Goal: Transaction & Acquisition: Subscribe to service/newsletter

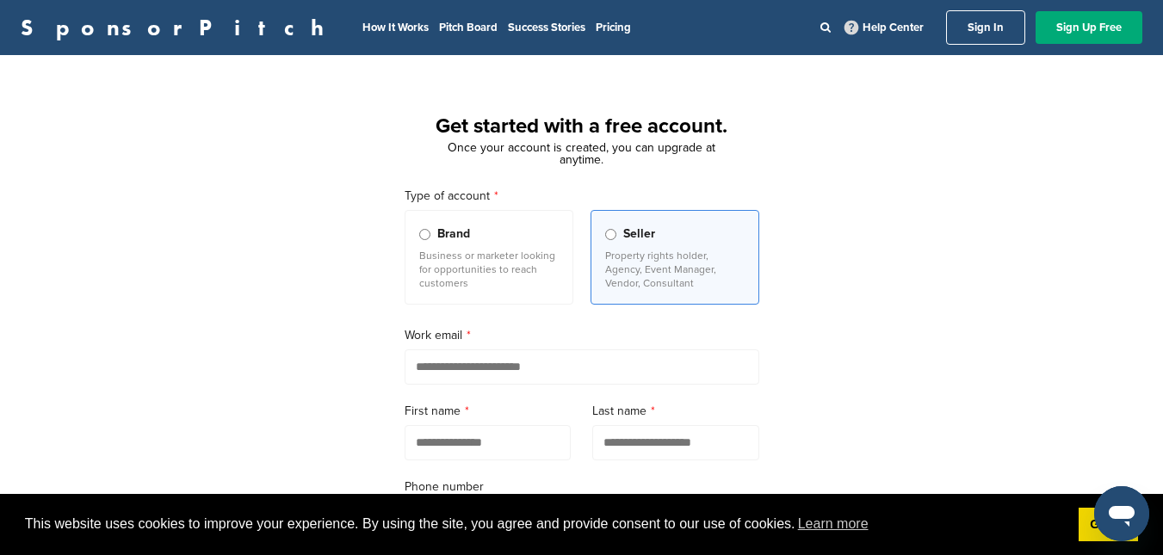
click at [499, 269] on p "Business or marketer looking for opportunities to reach customers" at bounding box center [488, 269] width 139 height 41
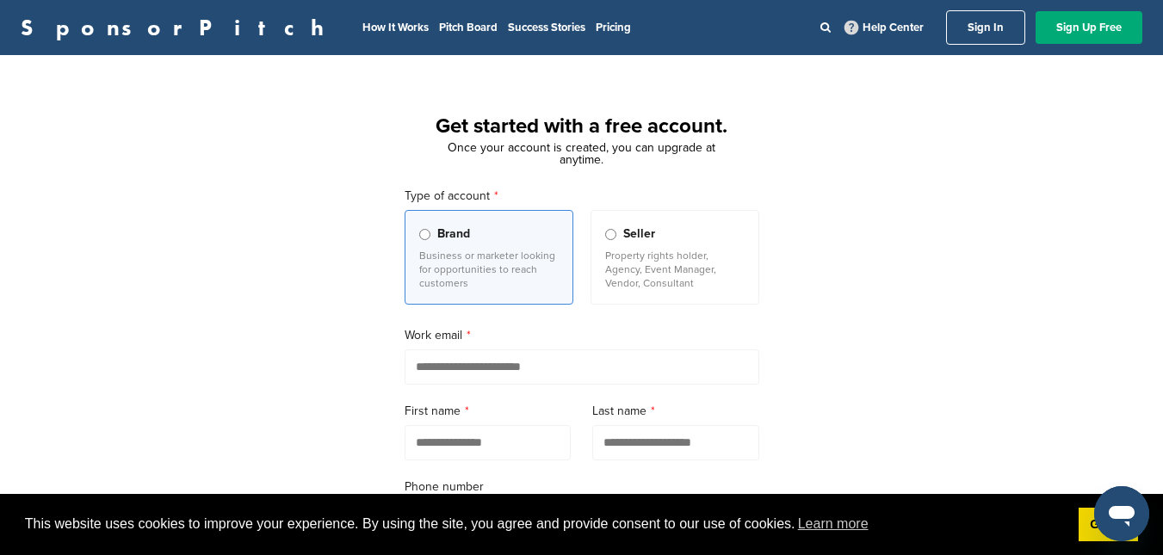
click at [499, 369] on input "email" at bounding box center [582, 367] width 355 height 35
type input "**********"
type input "*******"
click at [913, 239] on div "**********" at bounding box center [581, 476] width 1163 height 800
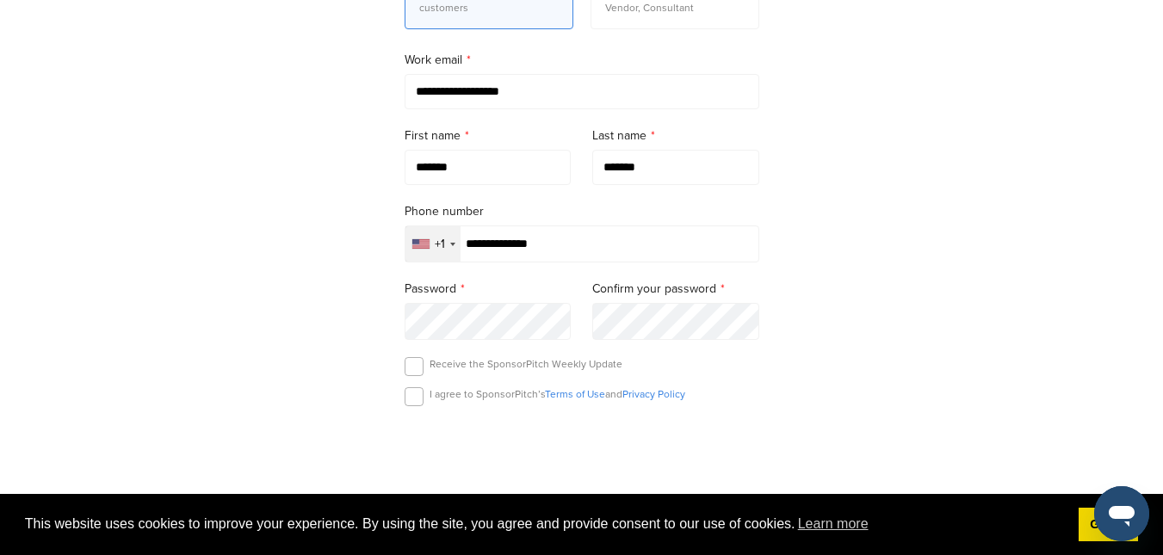
scroll to position [310, 0]
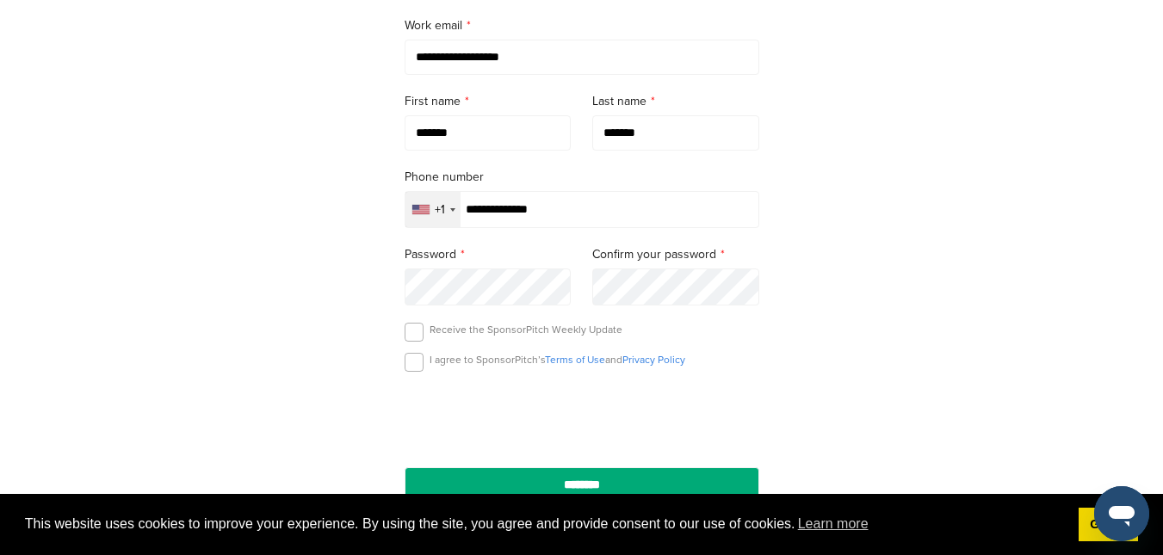
click at [538, 221] on input "**********" at bounding box center [582, 209] width 355 height 37
click at [529, 217] on input "**********" at bounding box center [582, 209] width 355 height 37
click at [529, 216] on input "**********" at bounding box center [582, 209] width 355 height 37
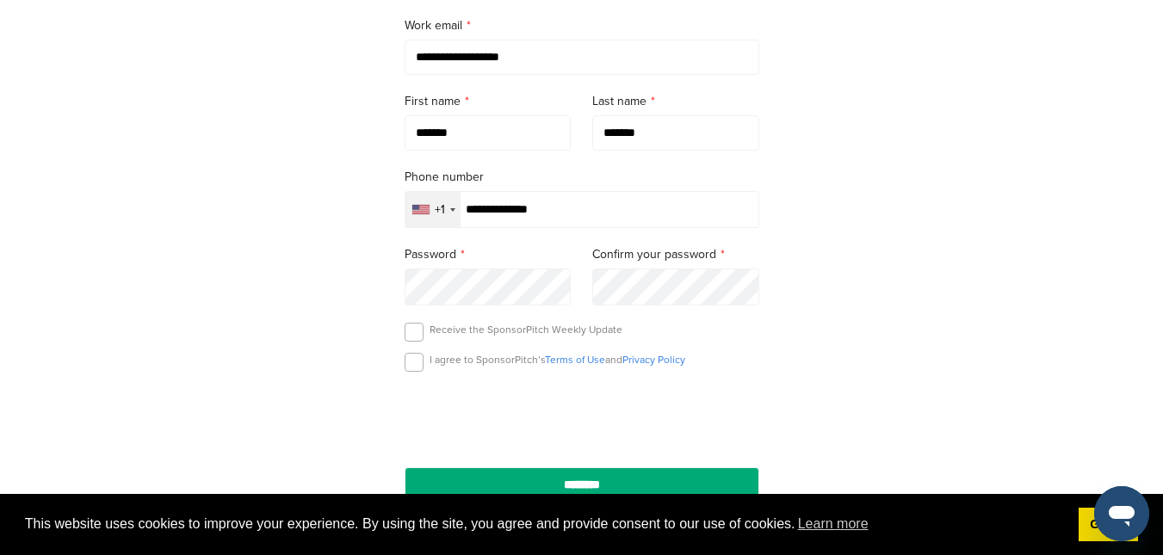
click at [529, 216] on input "**********" at bounding box center [582, 209] width 355 height 37
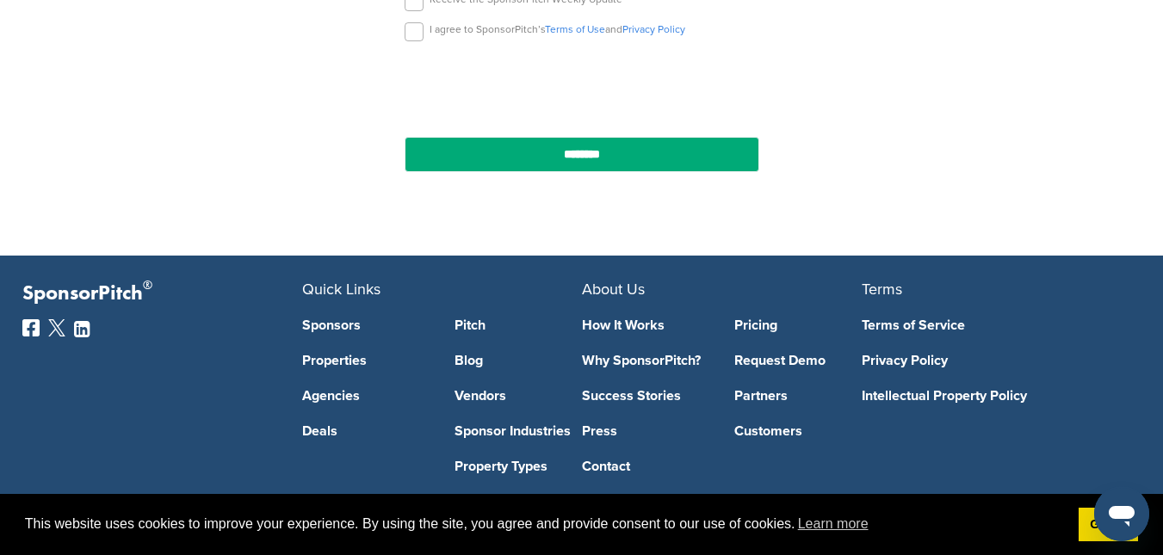
scroll to position [639, 0]
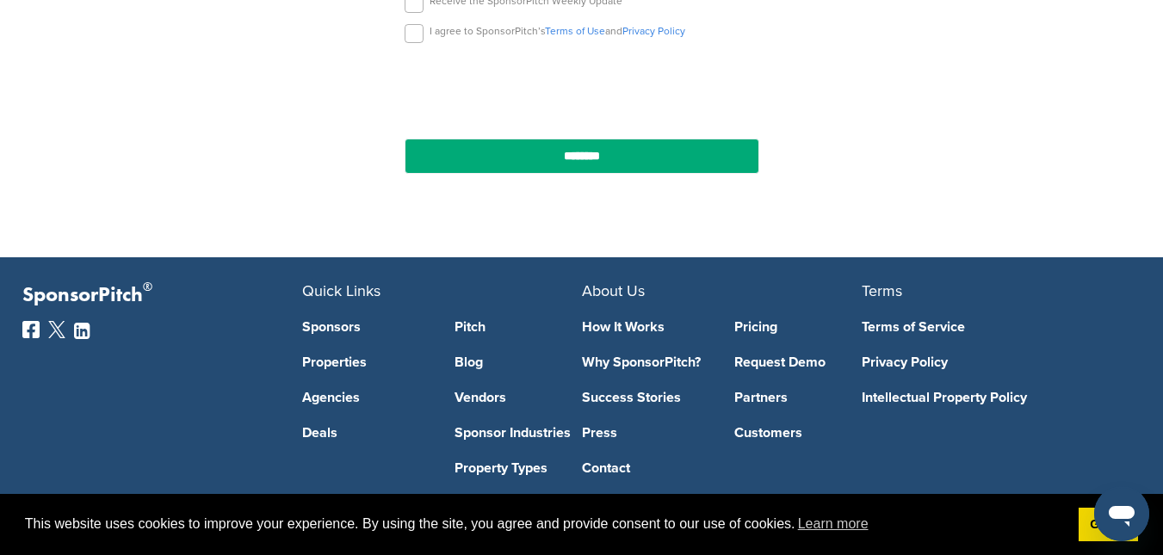
click at [424, 42] on div "I agree to SponsorPitch’s Terms of Use and Privacy Policy" at bounding box center [582, 37] width 355 height 26
click at [412, 36] on label at bounding box center [414, 33] width 19 height 19
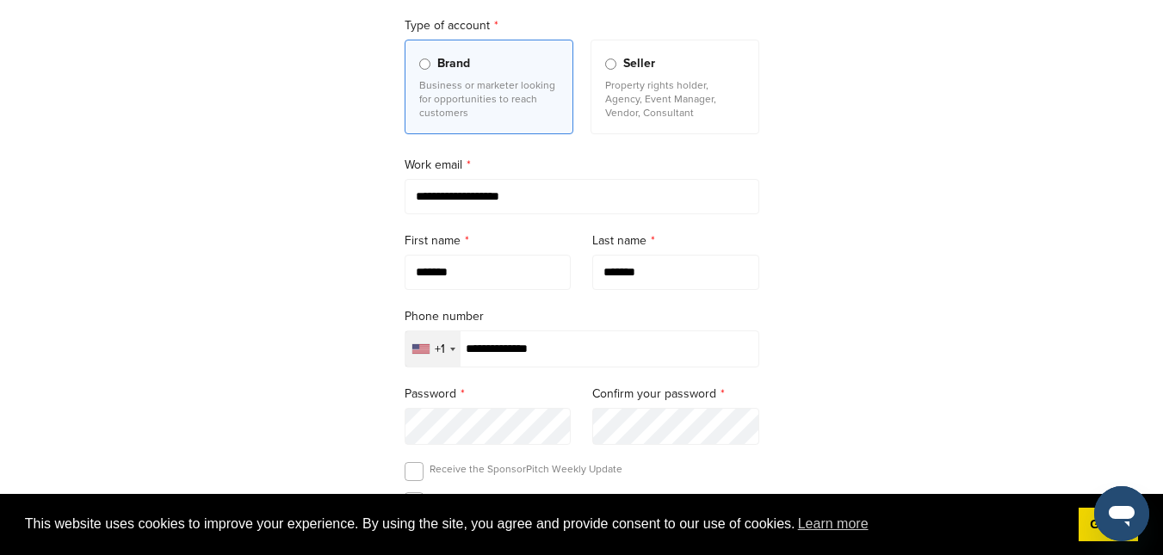
scroll to position [153, 0]
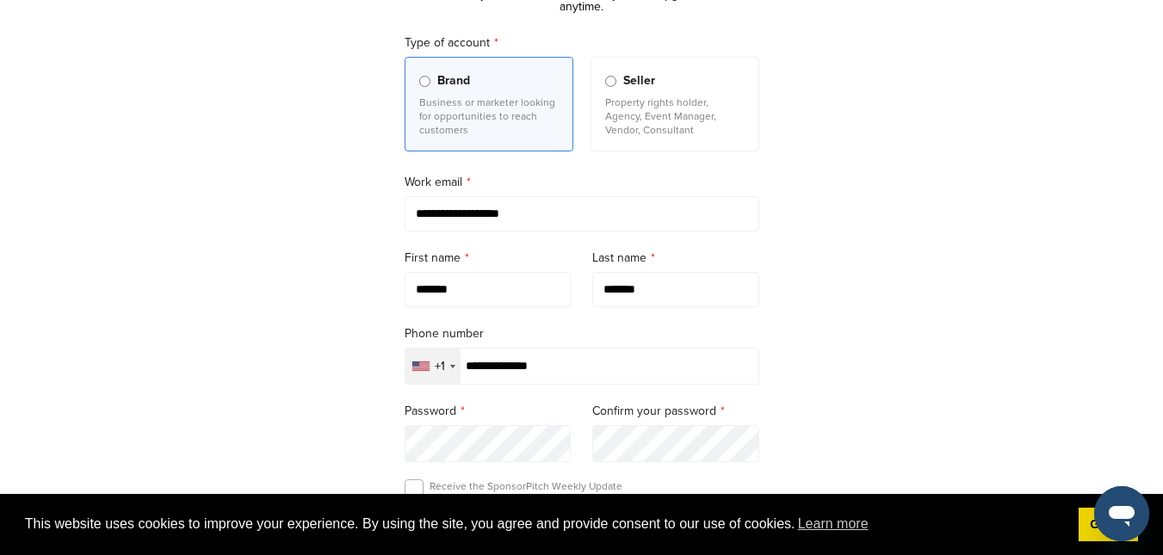
click at [572, 371] on input "**********" at bounding box center [582, 366] width 355 height 37
type input "**********"
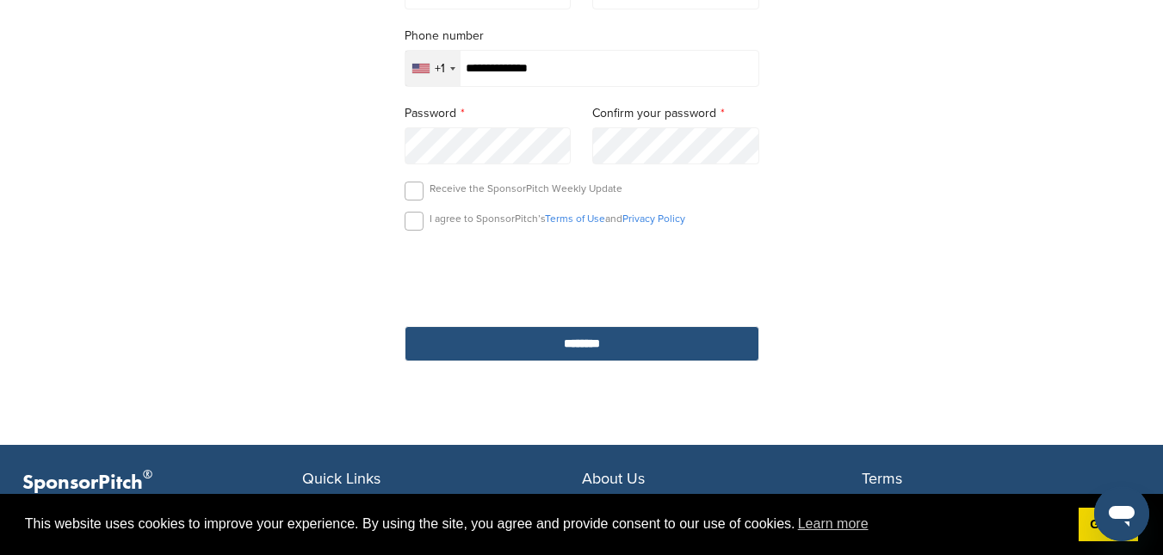
click at [617, 338] on input "********" at bounding box center [582, 343] width 355 height 35
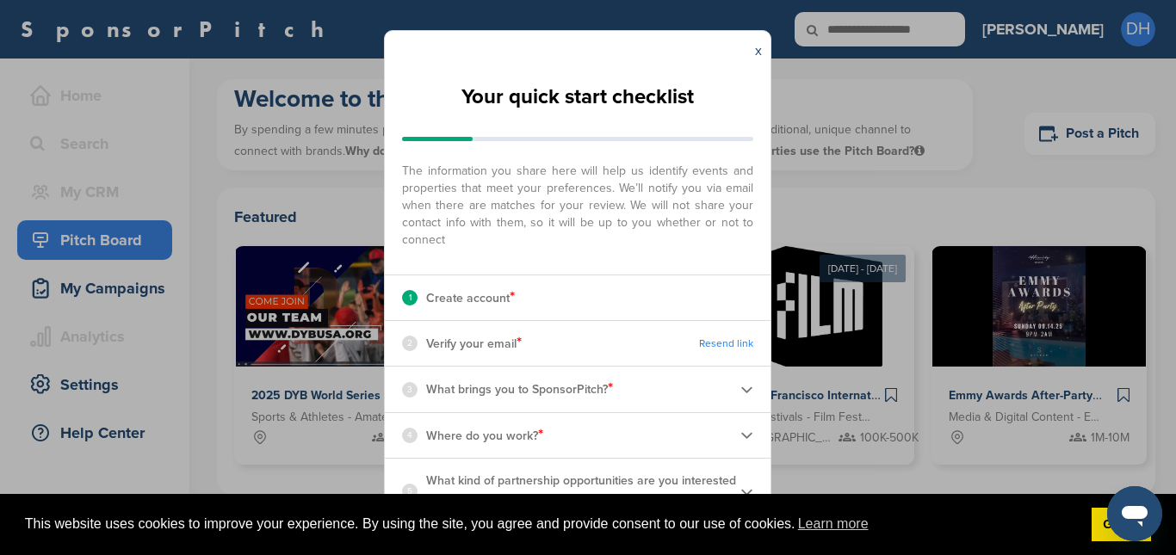
click at [659, 295] on div "1 Create account *" at bounding box center [578, 298] width 386 height 45
click at [573, 138] on div at bounding box center [577, 139] width 351 height 4
click at [607, 406] on div "3 What brings you to SponsorPitch? *" at bounding box center [578, 389] width 386 height 45
click at [618, 381] on div "3 What brings you to SponsorPitch? *" at bounding box center [578, 389] width 386 height 45
click at [746, 391] on img at bounding box center [746, 389] width 13 height 13
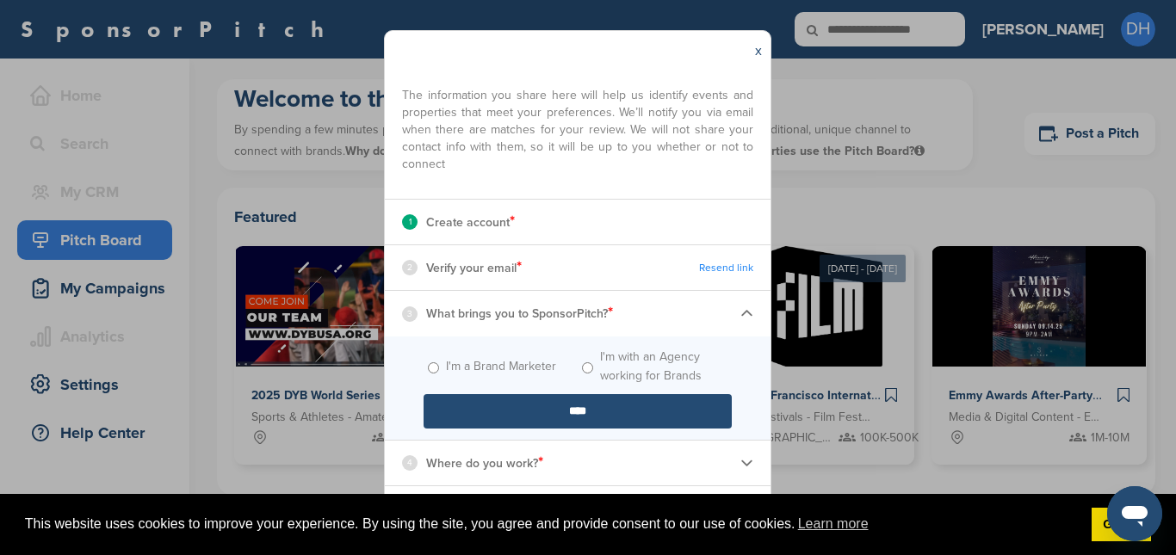
scroll to position [103, 0]
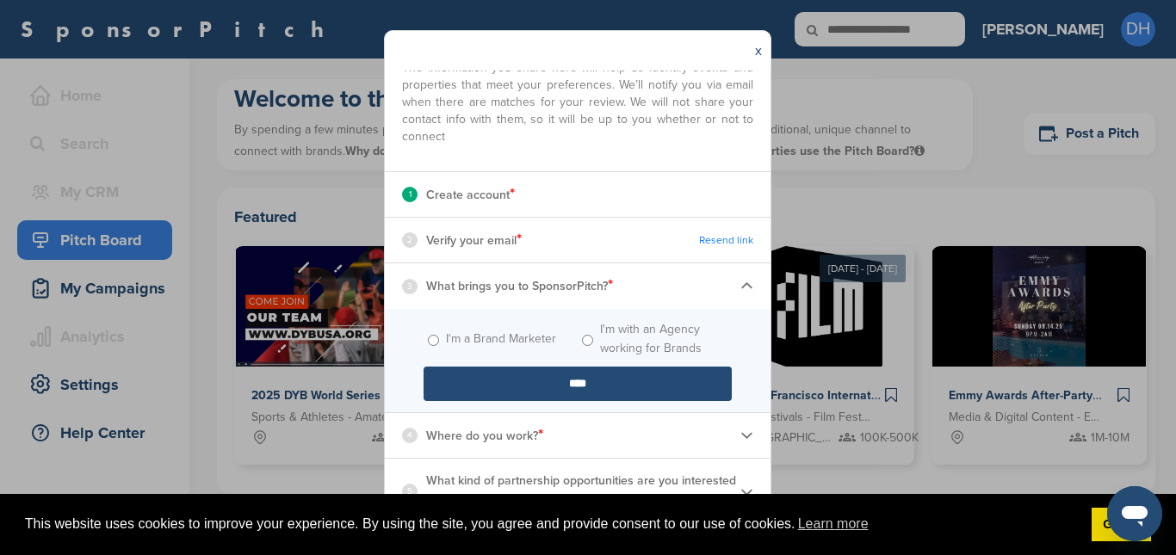
click at [745, 435] on div "4 Where do you work? *" at bounding box center [578, 435] width 386 height 45
click at [740, 436] on img at bounding box center [746, 435] width 13 height 13
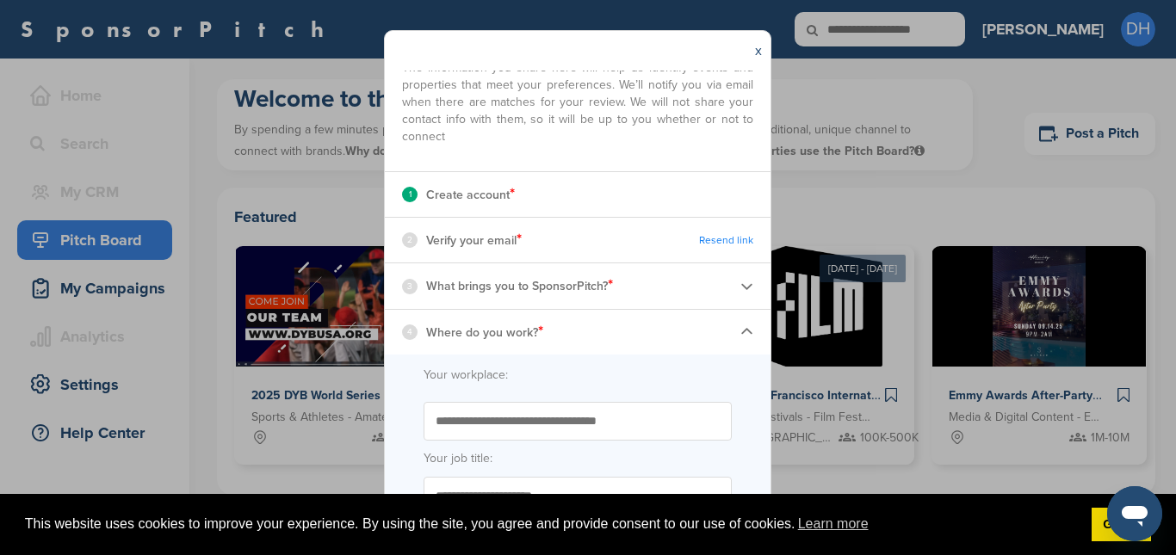
click at [535, 428] on input "Start typing the name of your workplace. Don’t see your organization in the dro…" at bounding box center [578, 421] width 308 height 39
type input "**********"
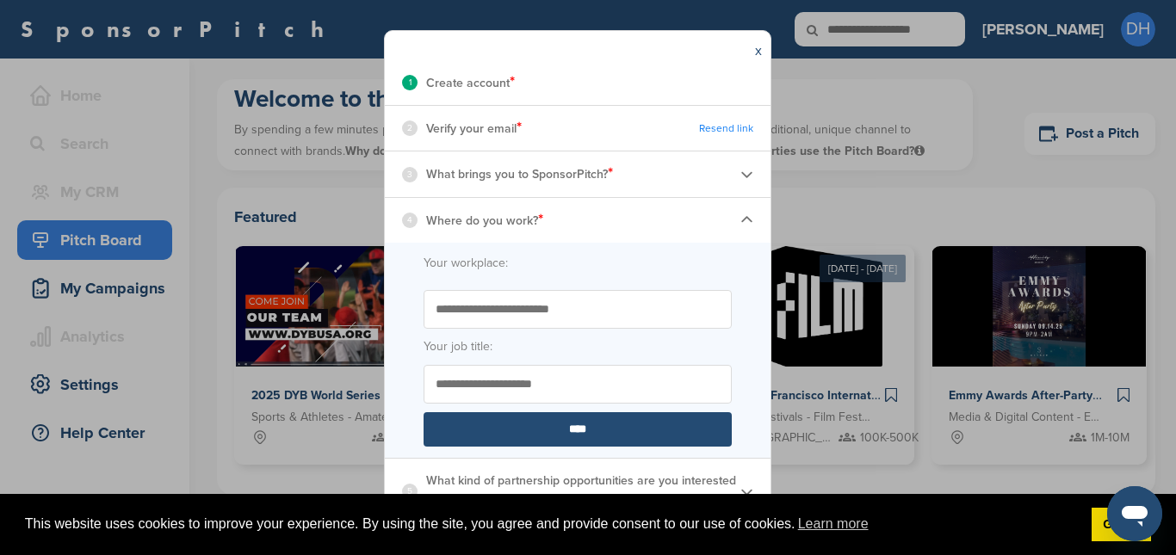
click at [517, 388] on input "Your job title:" at bounding box center [578, 384] width 308 height 39
type input "*****"
click at [740, 225] on img at bounding box center [746, 220] width 13 height 13
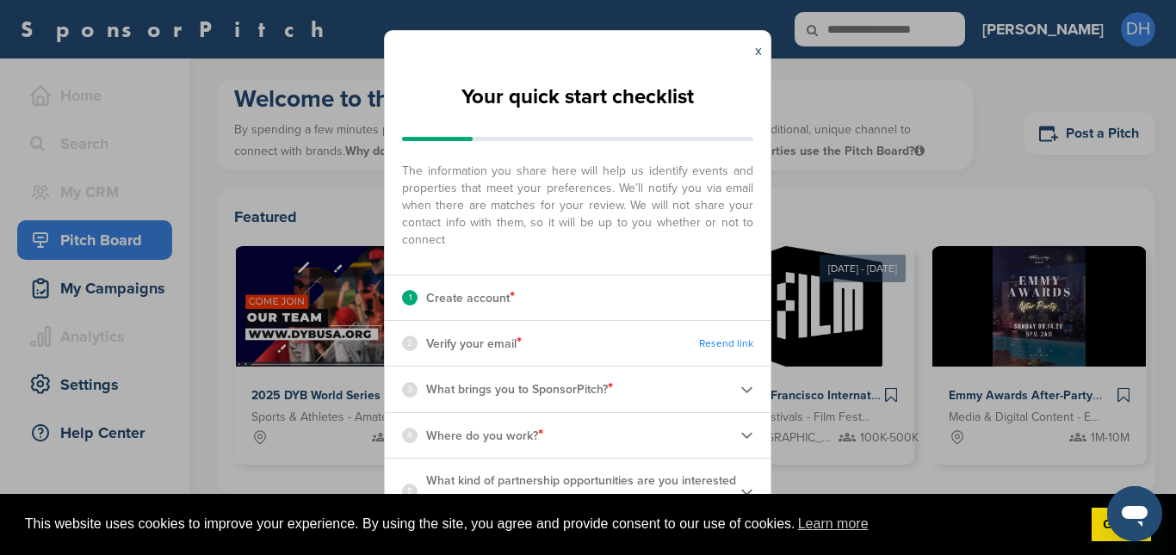
scroll to position [0, 0]
click at [762, 253] on div "Your quick start checklist The information you share here will help us identify…" at bounding box center [578, 173] width 386 height 204
click at [629, 482] on p "What kind of partnership opportunities are you interested in for your first cam…" at bounding box center [583, 491] width 314 height 43
click at [744, 486] on img at bounding box center [746, 492] width 13 height 13
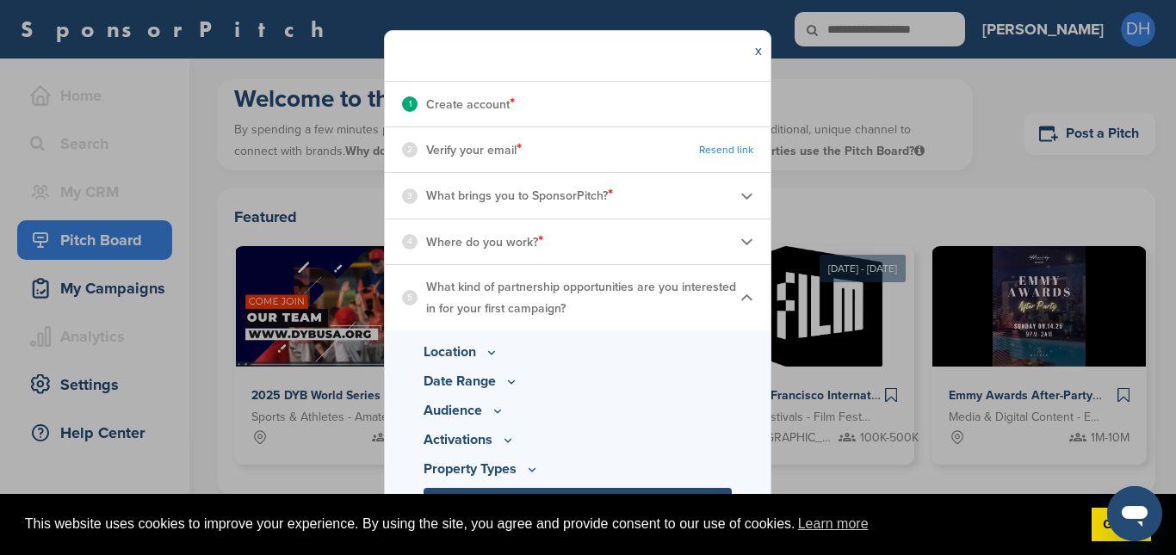
scroll to position [203, 0]
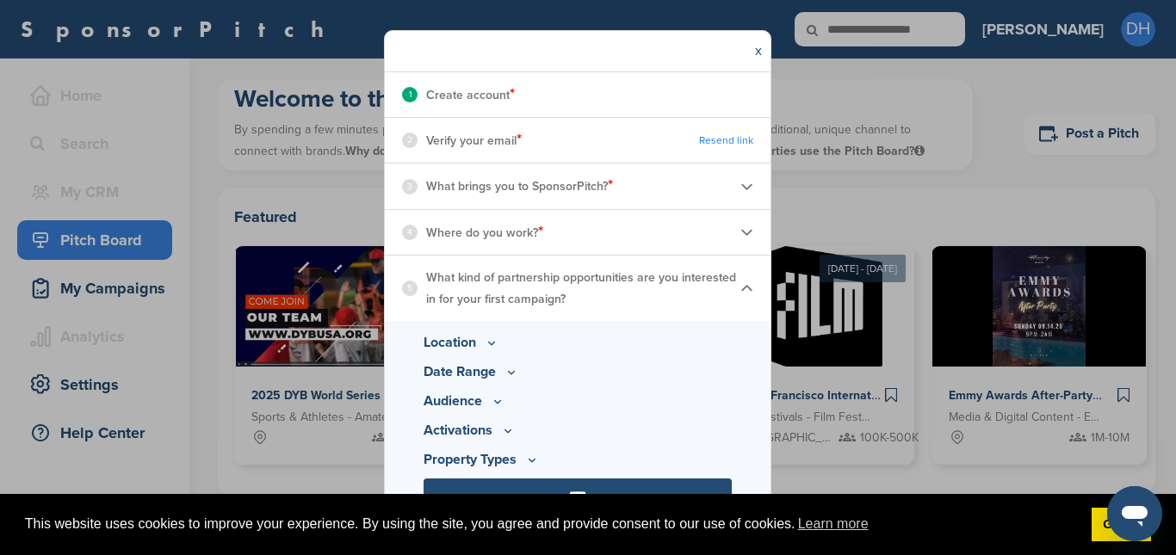
click at [493, 405] on icon at bounding box center [498, 401] width 14 height 15
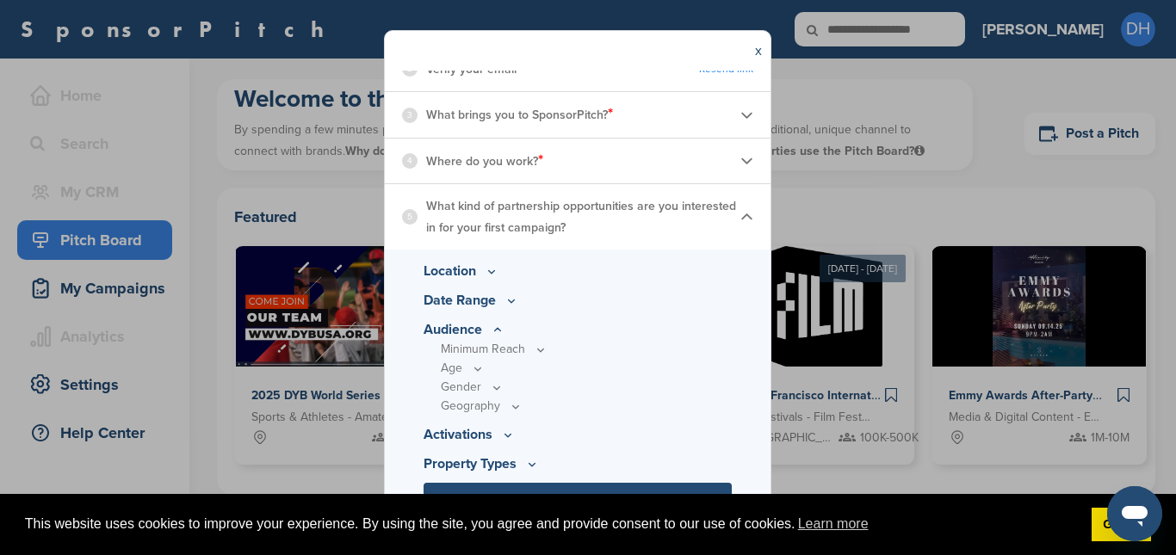
scroll to position [279, 0]
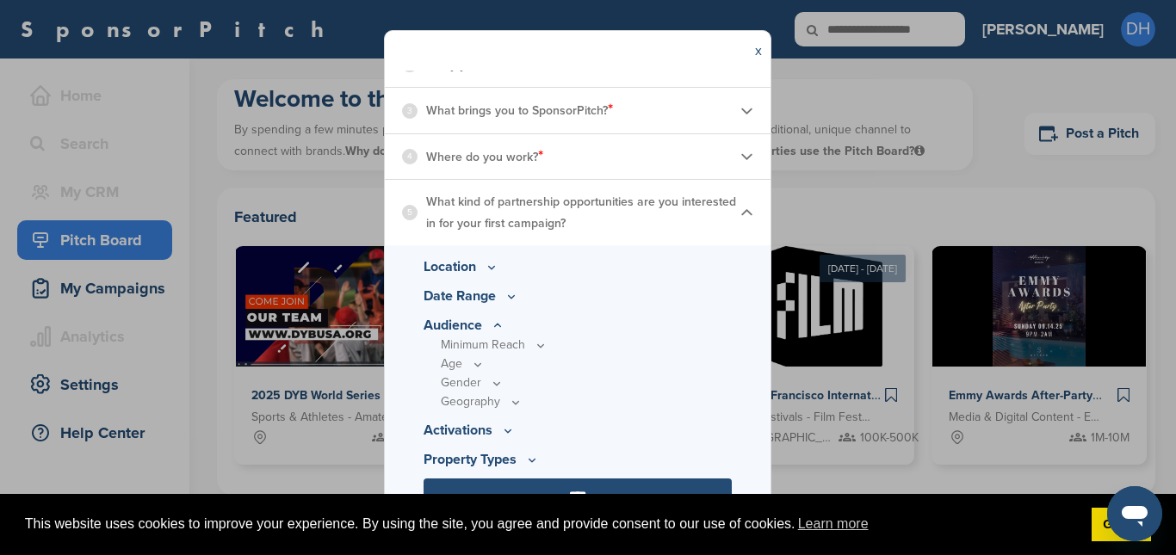
click at [538, 349] on icon at bounding box center [541, 345] width 14 height 15
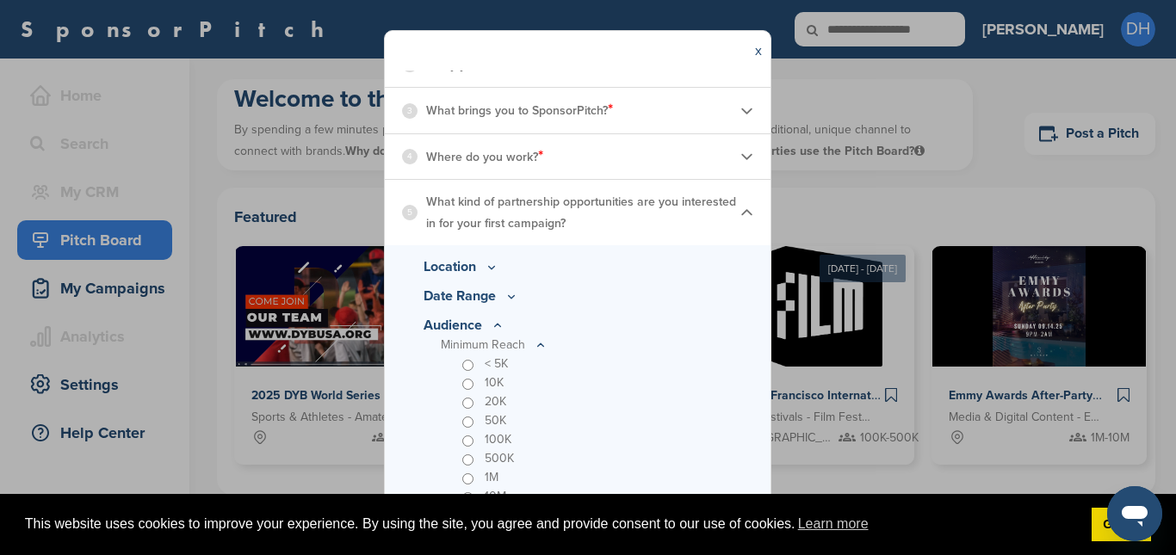
click at [494, 327] on icon at bounding box center [498, 326] width 14 height 15
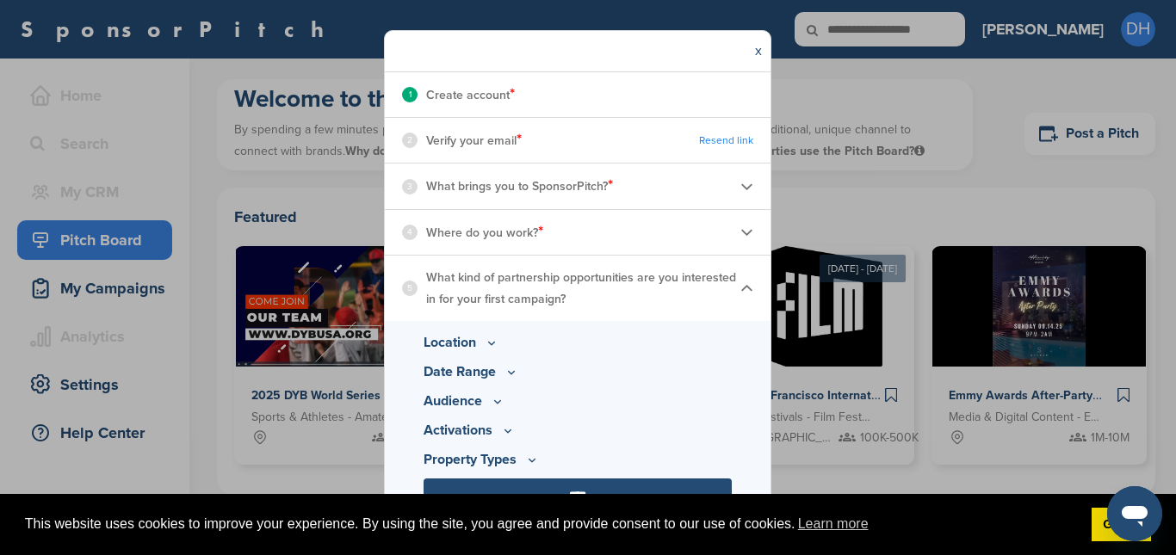
click at [488, 344] on icon at bounding box center [492, 343] width 14 height 15
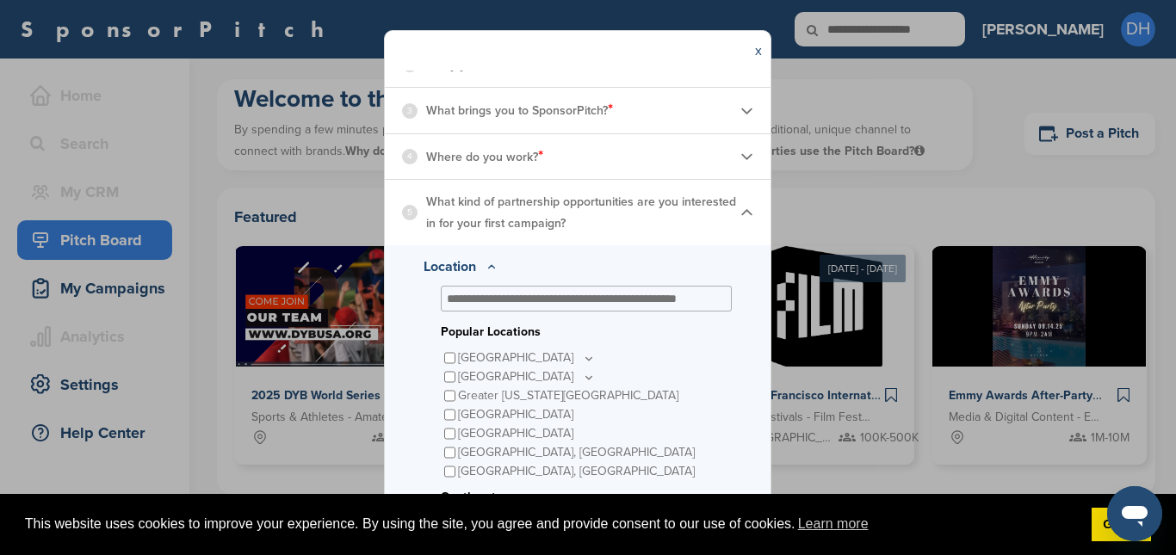
scroll to position [535, 0]
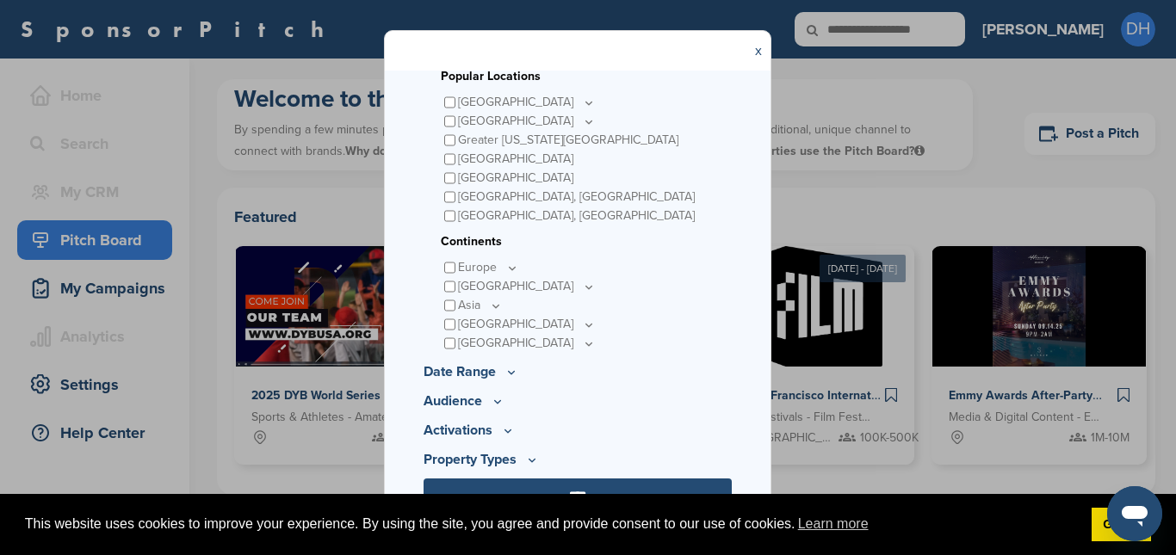
click at [526, 101] on p "United States" at bounding box center [527, 102] width 138 height 19
click at [582, 103] on icon at bounding box center [589, 103] width 14 height 15
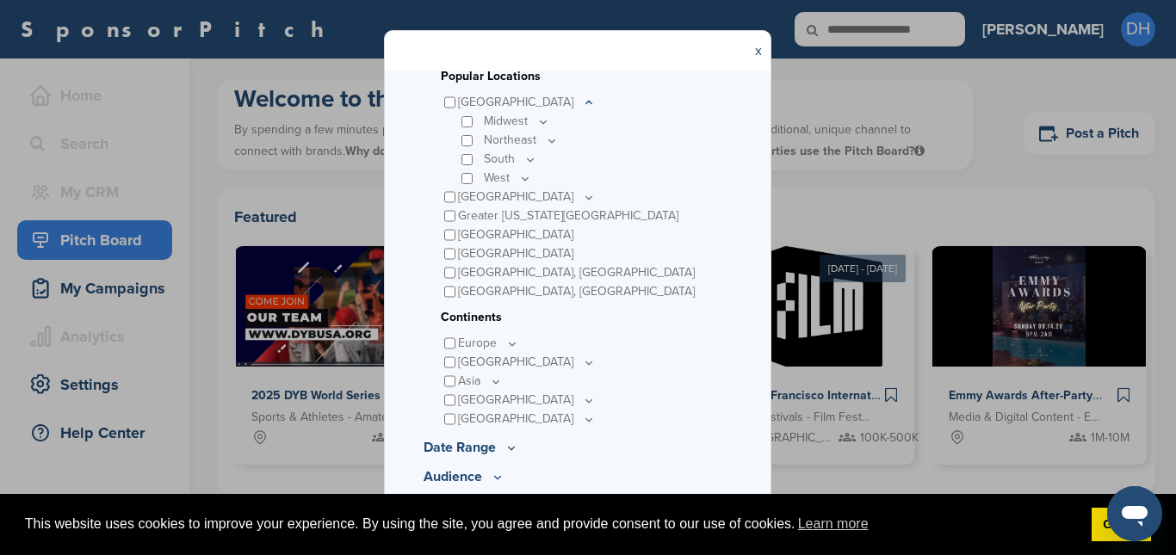
click at [582, 103] on icon at bounding box center [589, 103] width 14 height 15
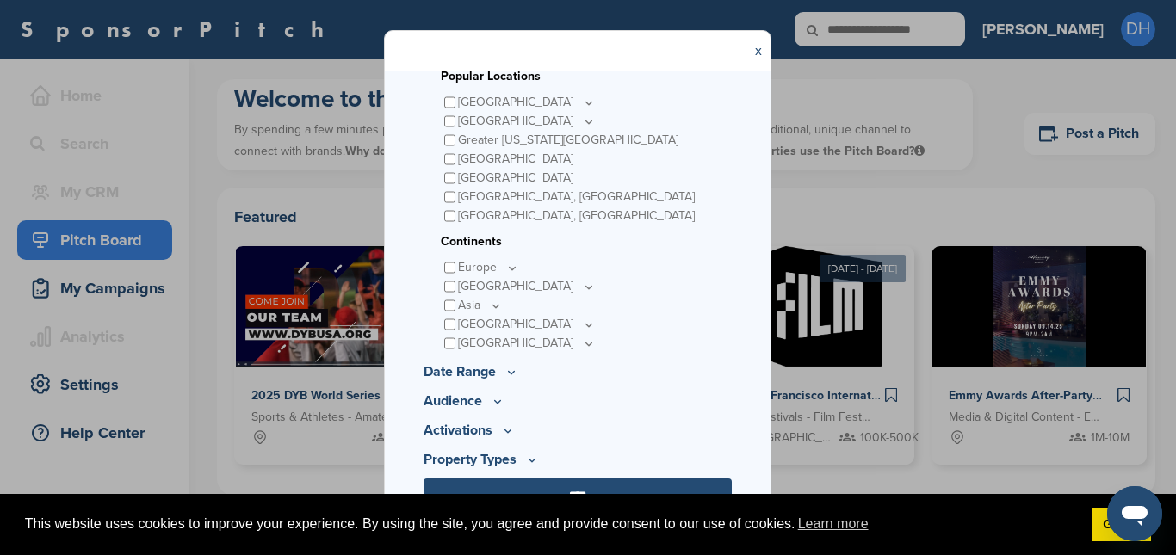
click at [507, 370] on icon at bounding box center [512, 372] width 14 height 15
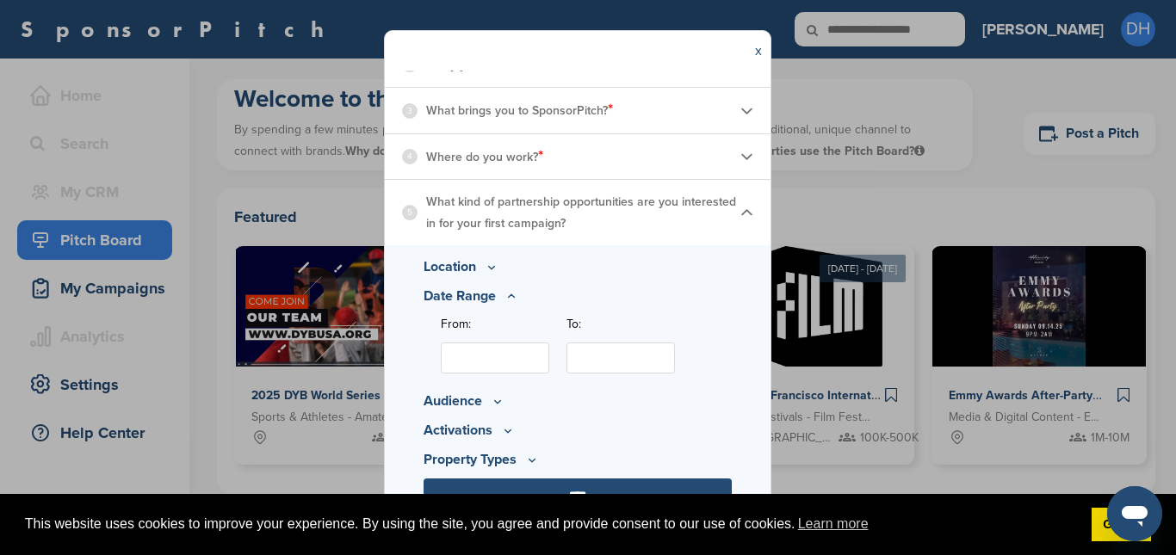
scroll to position [280, 0]
click at [486, 362] on input "From:" at bounding box center [495, 358] width 108 height 31
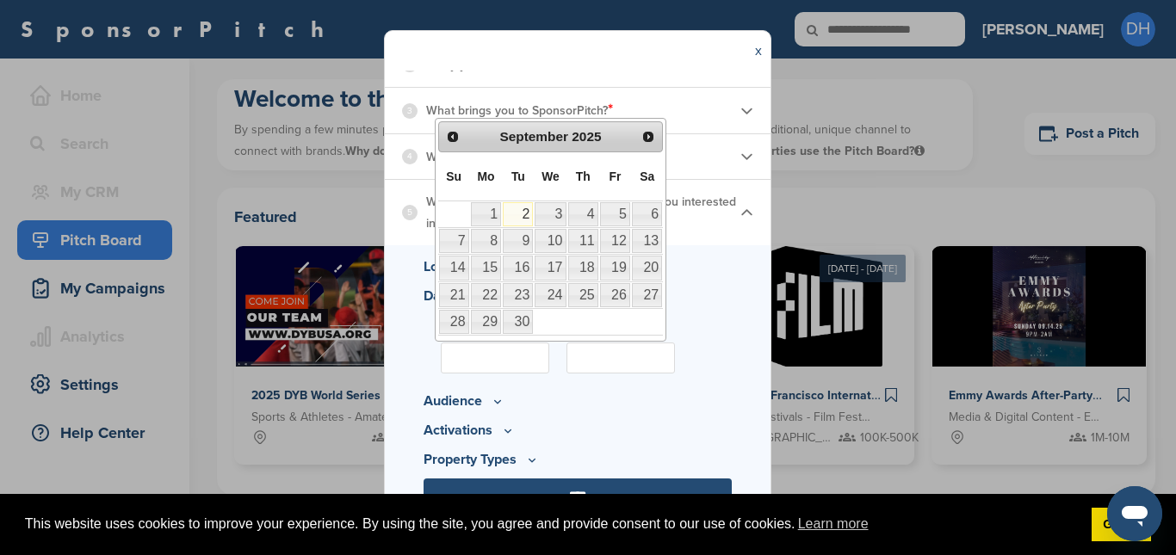
click at [524, 214] on link "2" at bounding box center [518, 214] width 30 height 24
type input "**********"
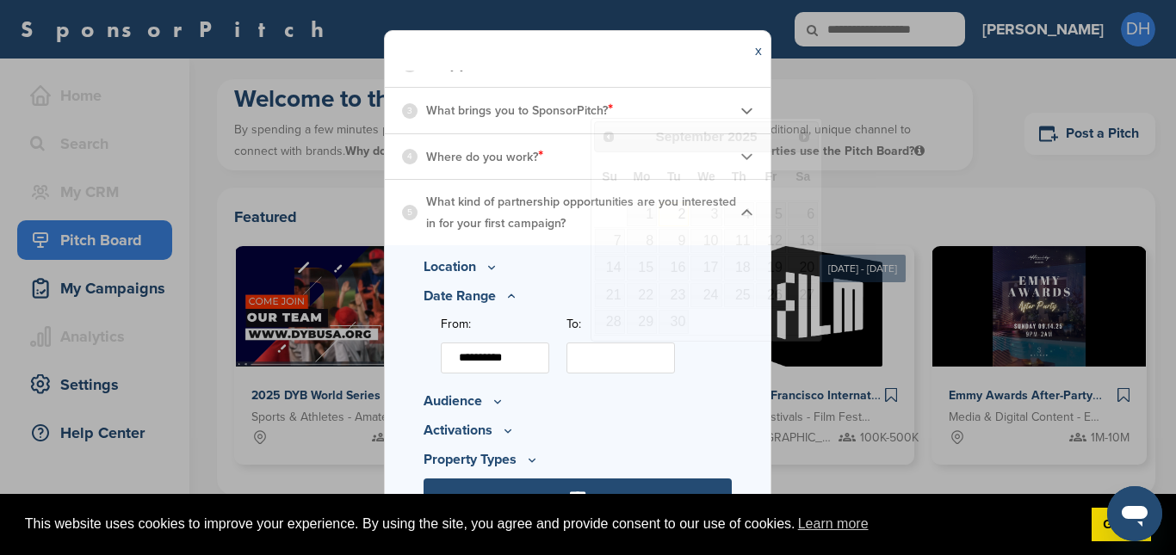
click at [617, 362] on input "To:" at bounding box center [621, 358] width 108 height 31
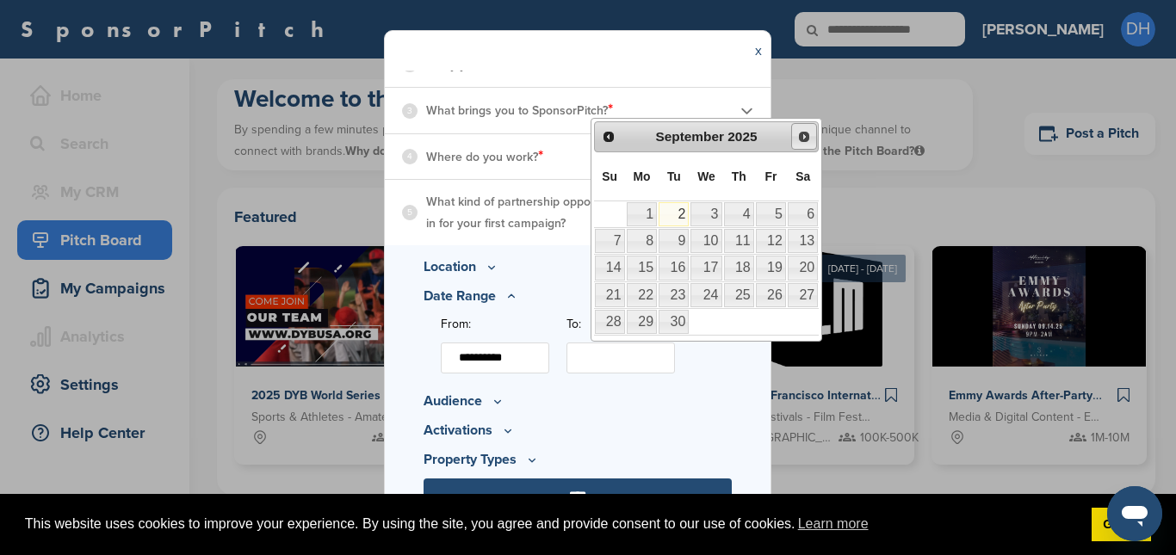
click at [804, 131] on span "Next" at bounding box center [804, 137] width 14 height 14
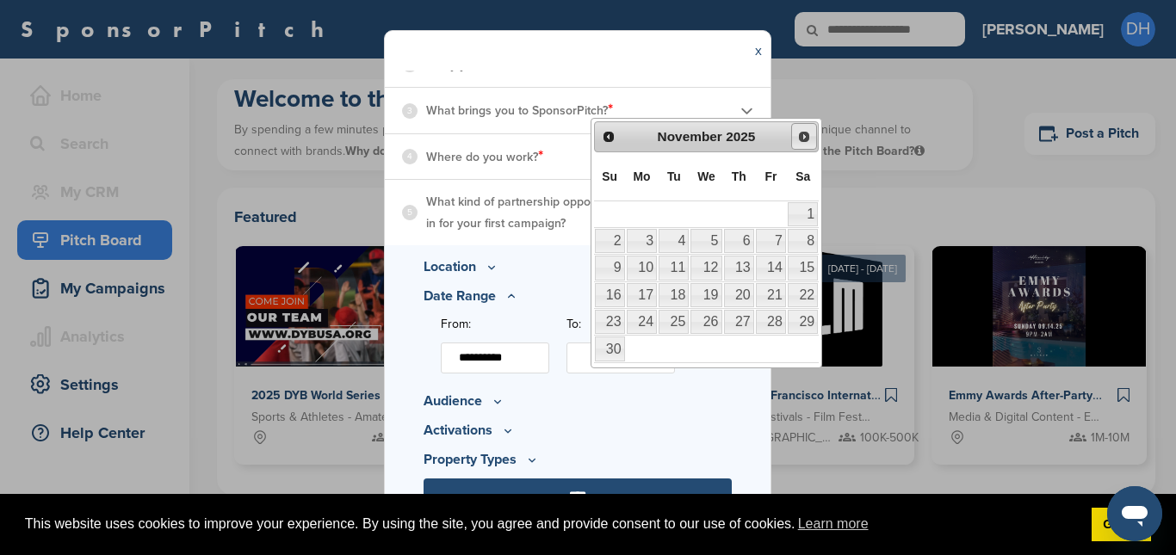
click at [804, 131] on span "Next" at bounding box center [804, 137] width 14 height 14
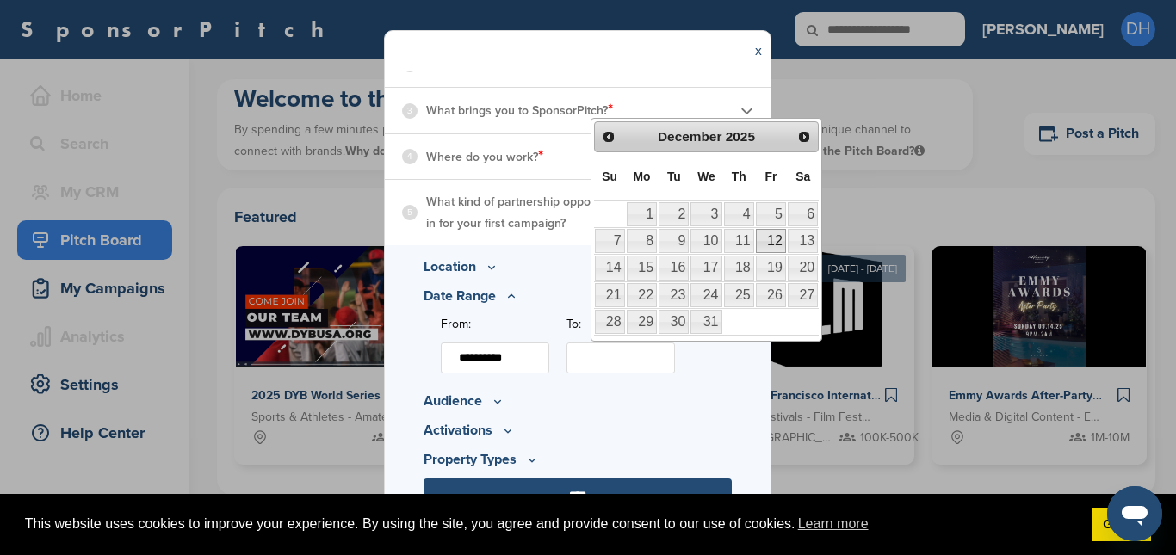
click at [771, 238] on link "12" at bounding box center [771, 241] width 30 height 24
type input "**********"
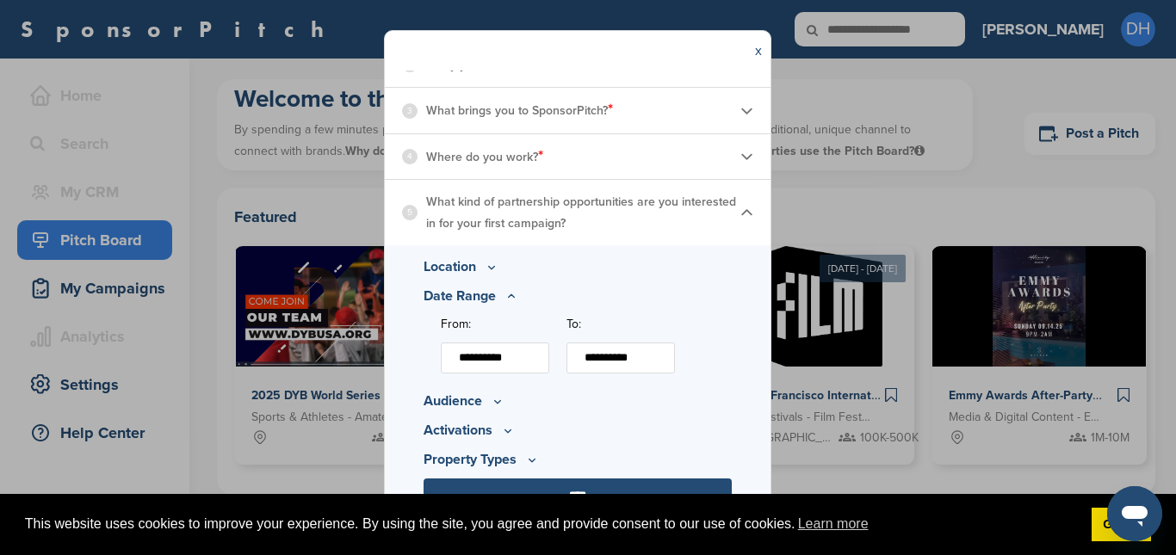
click at [649, 308] on div "**********" at bounding box center [586, 345] width 291 height 76
click at [481, 396] on p "Audience" at bounding box center [578, 401] width 308 height 21
click at [501, 409] on icon at bounding box center [498, 401] width 14 height 15
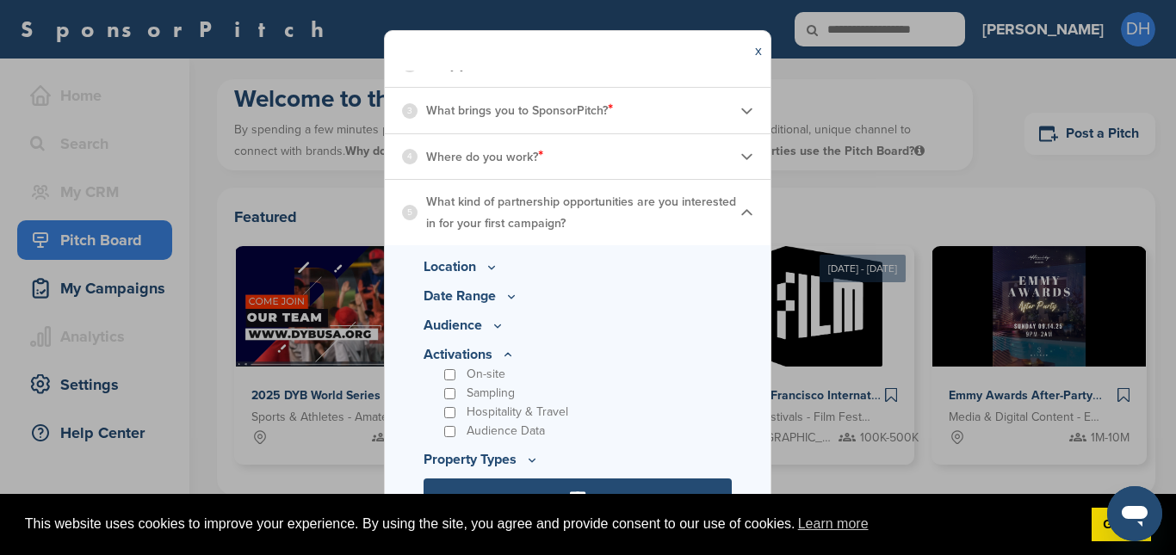
click at [0, 0] on icon at bounding box center [0, 0] width 0 height 0
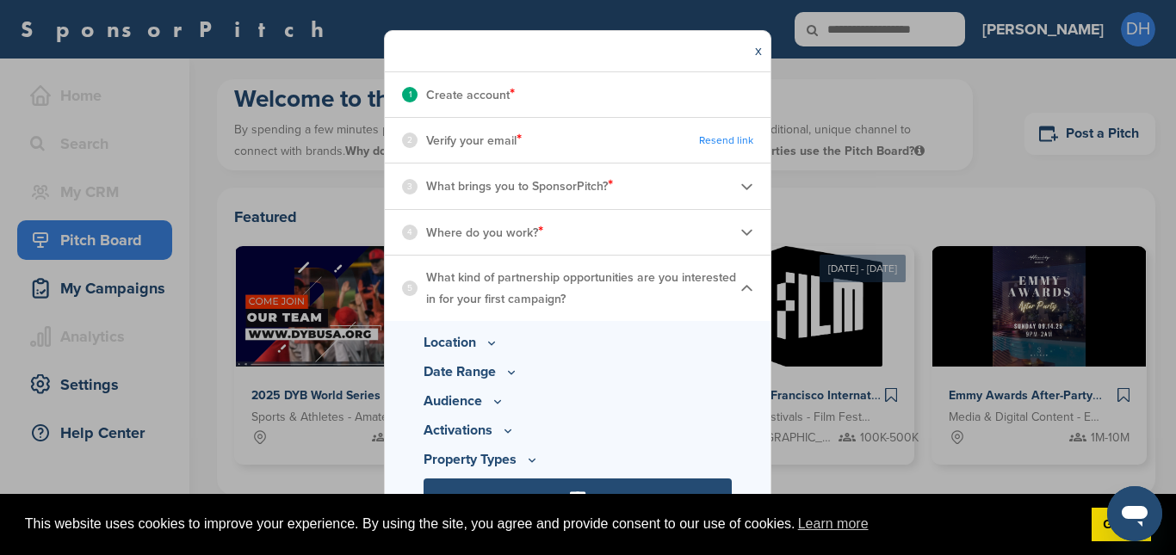
click at [505, 409] on icon at bounding box center [498, 401] width 14 height 15
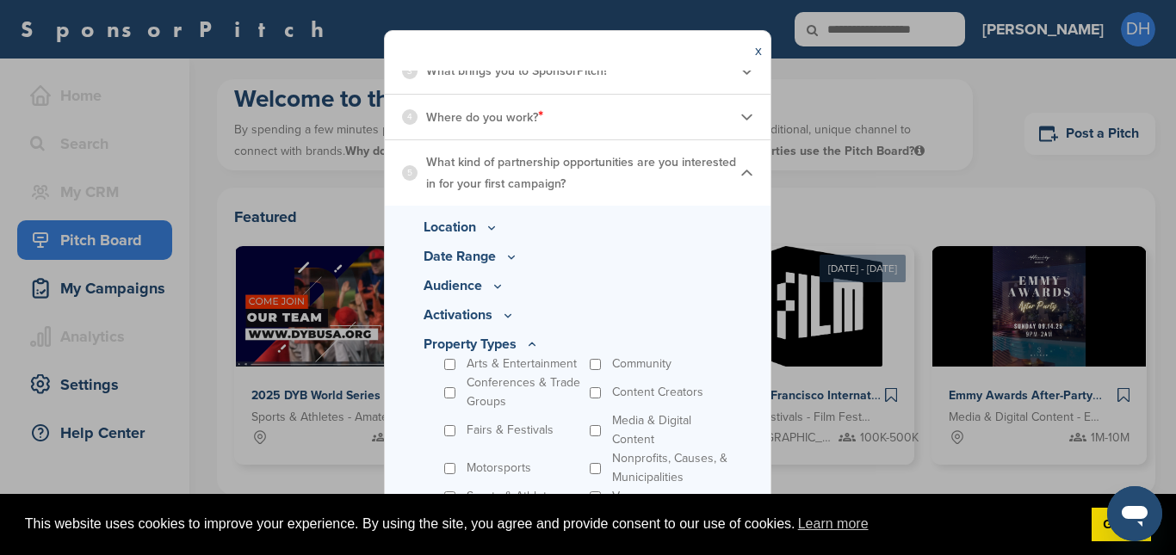
scroll to position [355, 0]
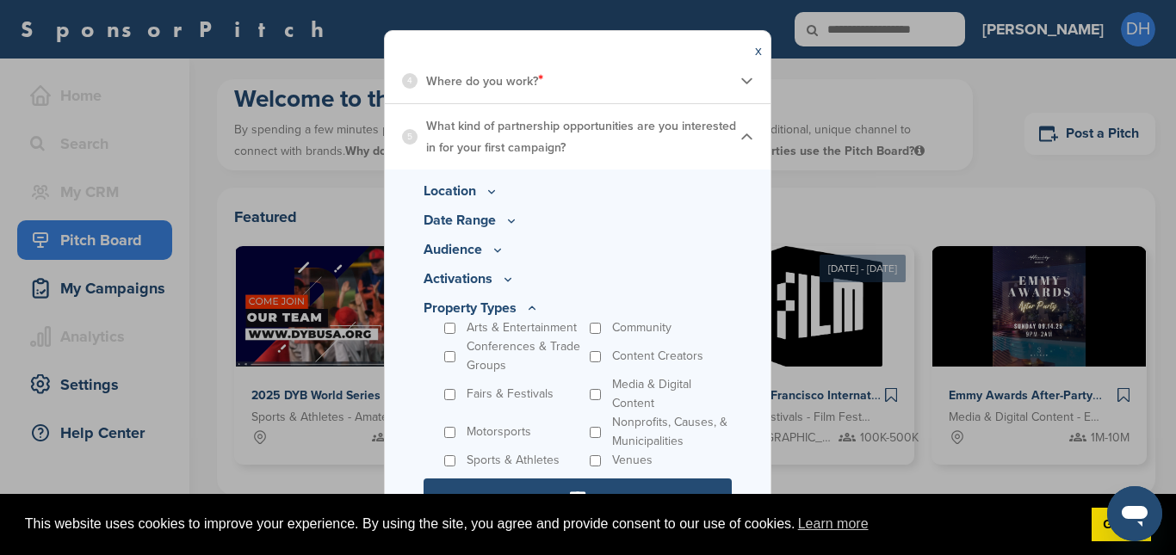
click at [509, 485] on input "****" at bounding box center [578, 496] width 308 height 34
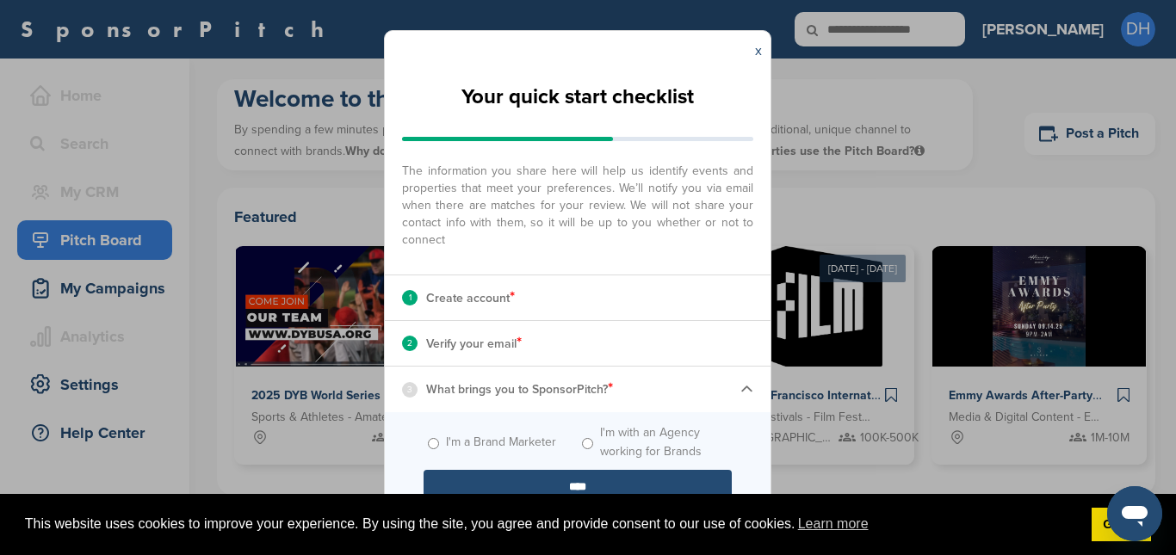
click at [496, 484] on input "****" at bounding box center [578, 487] width 308 height 34
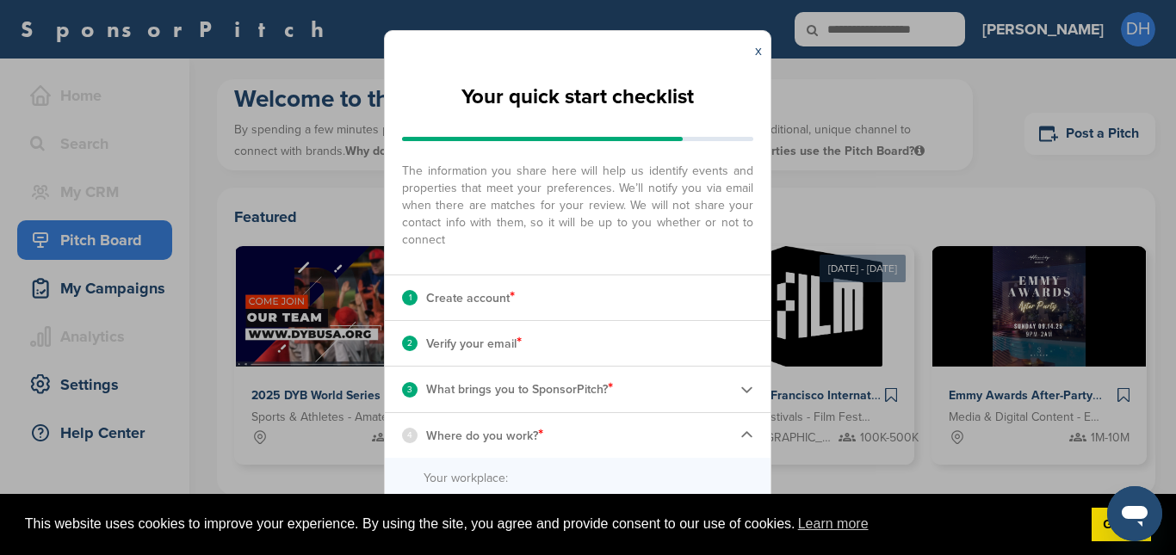
click at [746, 444] on div "4 Where do you work? *" at bounding box center [578, 435] width 386 height 45
click at [548, 474] on label "Your workplace:" at bounding box center [578, 478] width 308 height 19
click at [0, 0] on input "Your workplace:" at bounding box center [0, 0] width 0 height 0
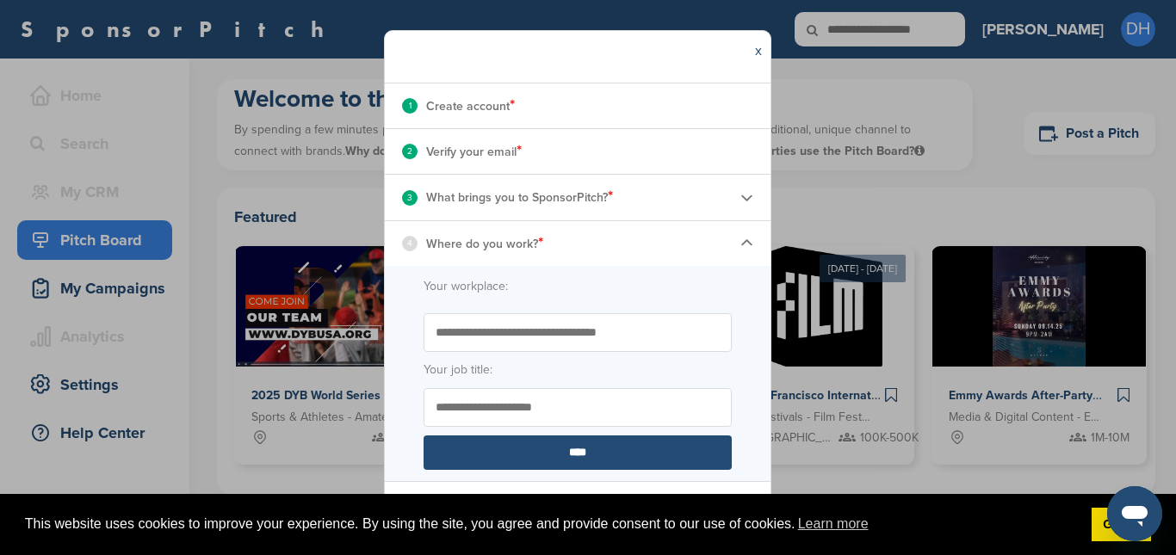
scroll to position [195, 0]
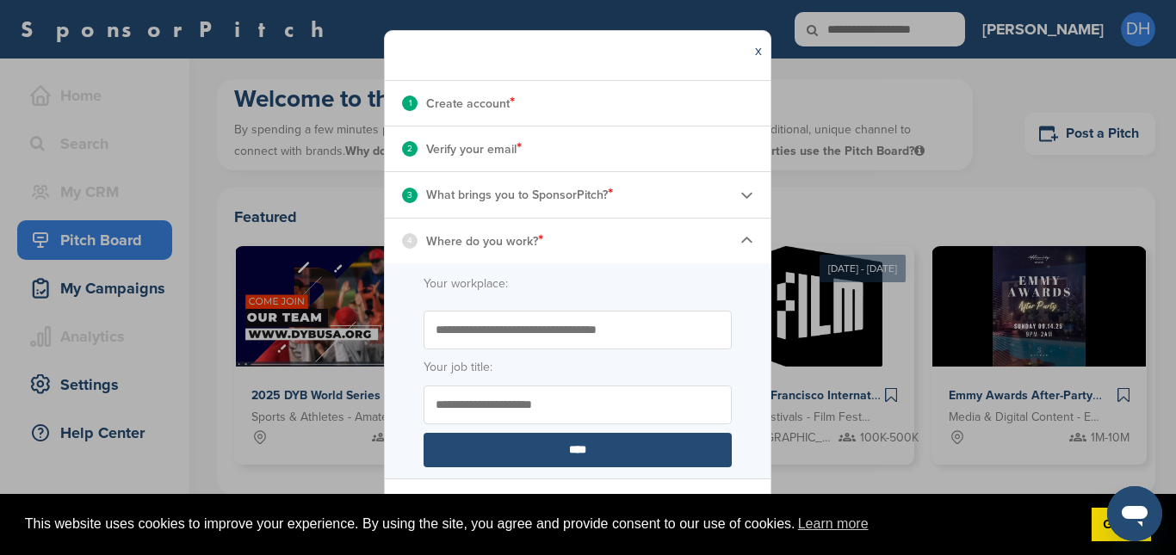
click at [572, 321] on input "Start typing the name of your workplace. Don’t see your organization in the dro…" at bounding box center [578, 330] width 308 height 39
type input "**********"
type input "*****"
click at [513, 455] on input "****" at bounding box center [578, 450] width 308 height 34
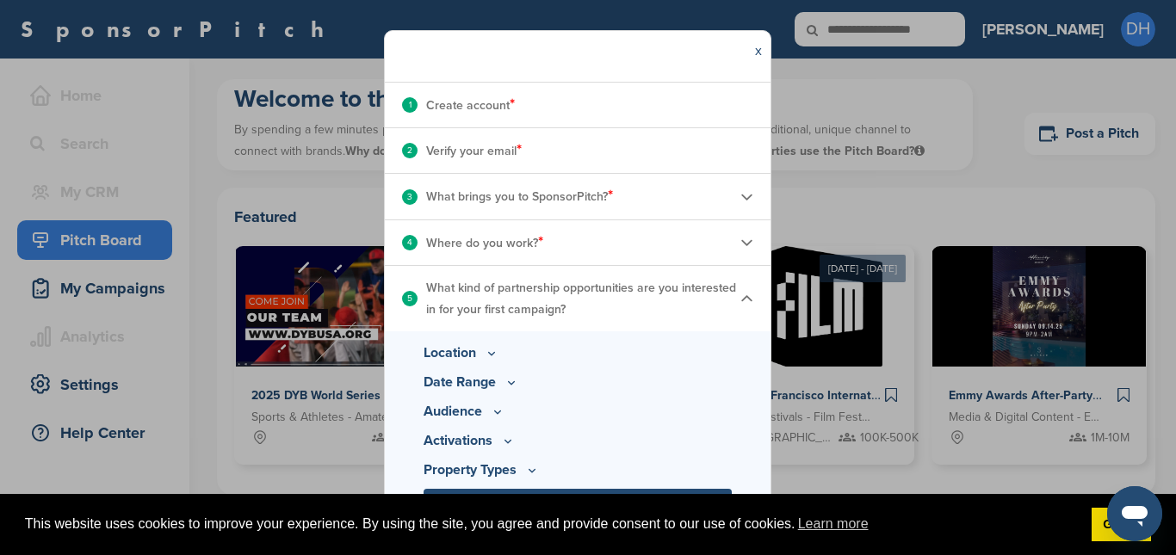
scroll to position [203, 0]
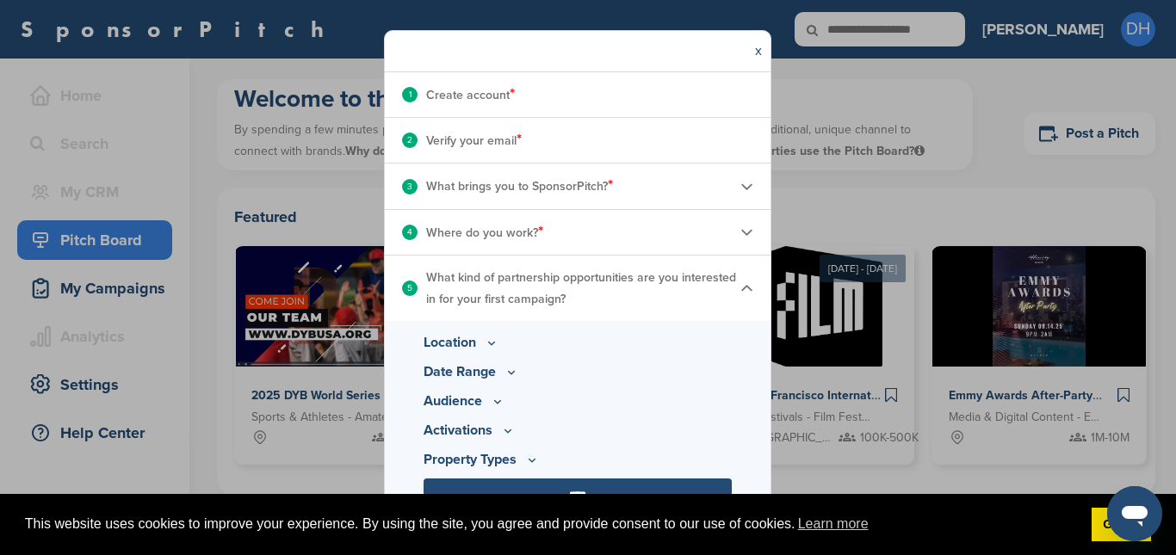
click at [486, 343] on icon at bounding box center [492, 343] width 14 height 15
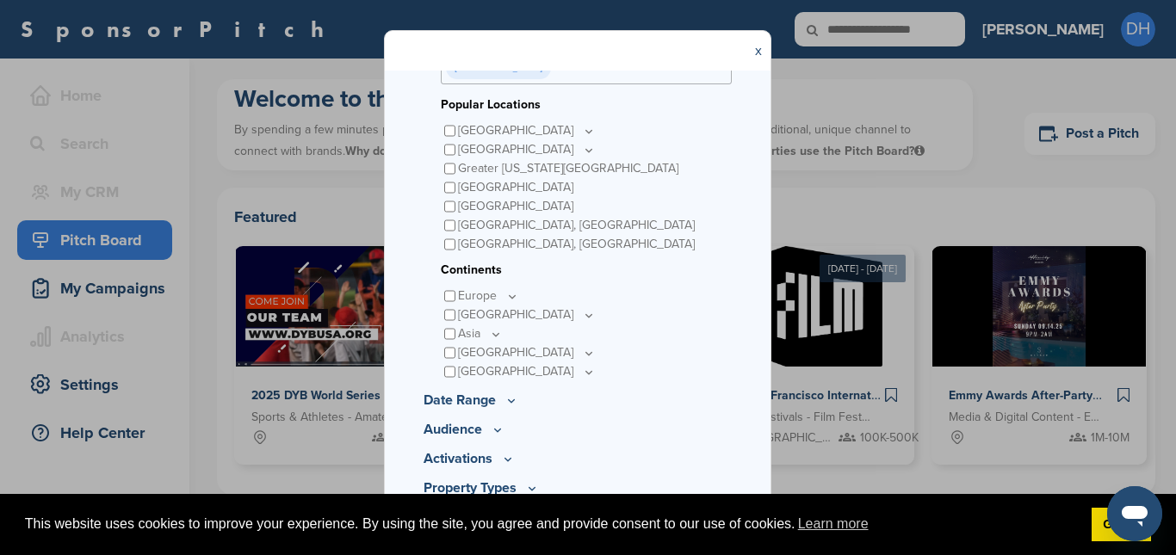
scroll to position [542, 0]
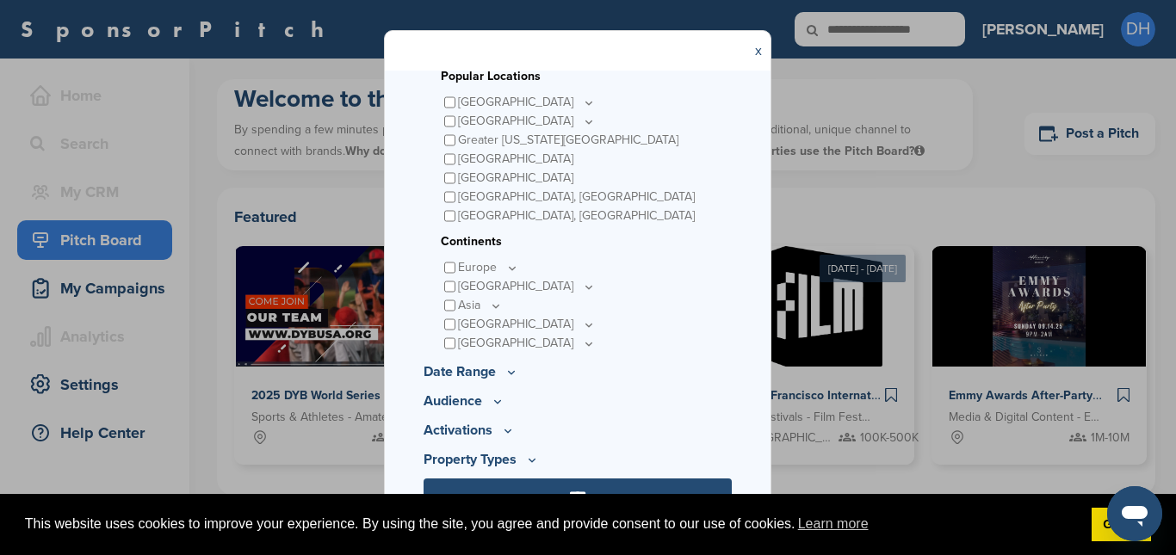
click at [523, 412] on p "Property Types" at bounding box center [578, 401] width 308 height 21
click at [505, 409] on icon at bounding box center [498, 401] width 14 height 15
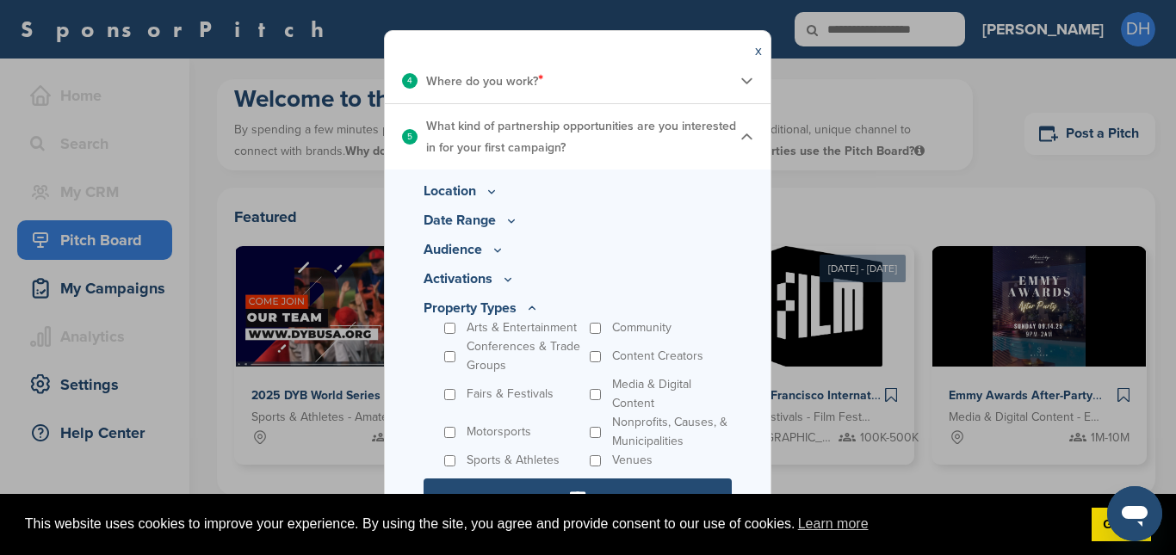
click at [567, 488] on input "****" at bounding box center [578, 496] width 308 height 34
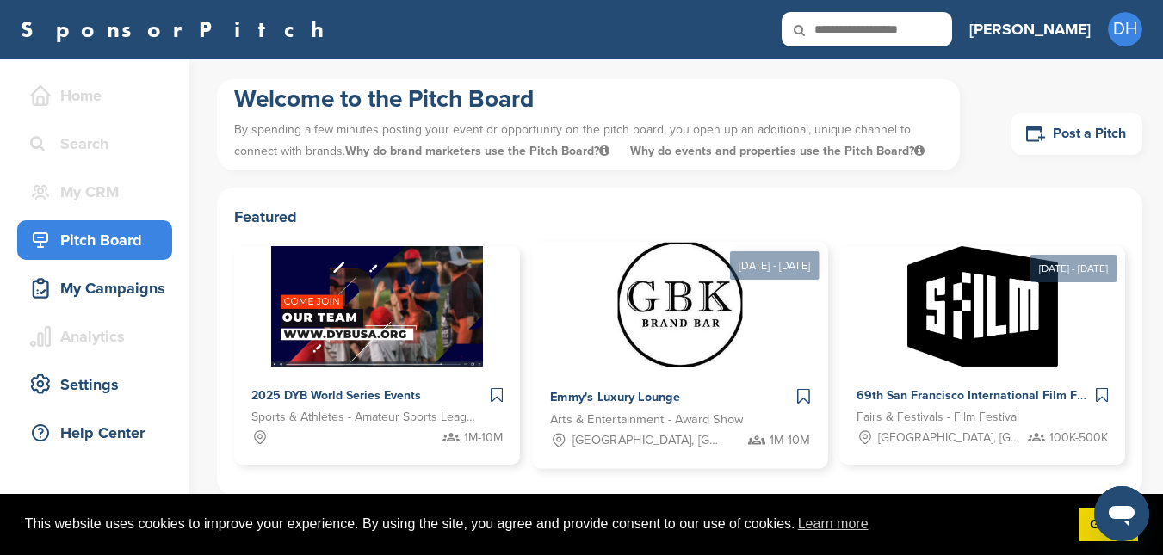
click at [589, 377] on div "Emmy's Luxury Lounge Arts & Entertainment - Award Show Beverly Hills, CA 1M-10M" at bounding box center [679, 419] width 295 height 102
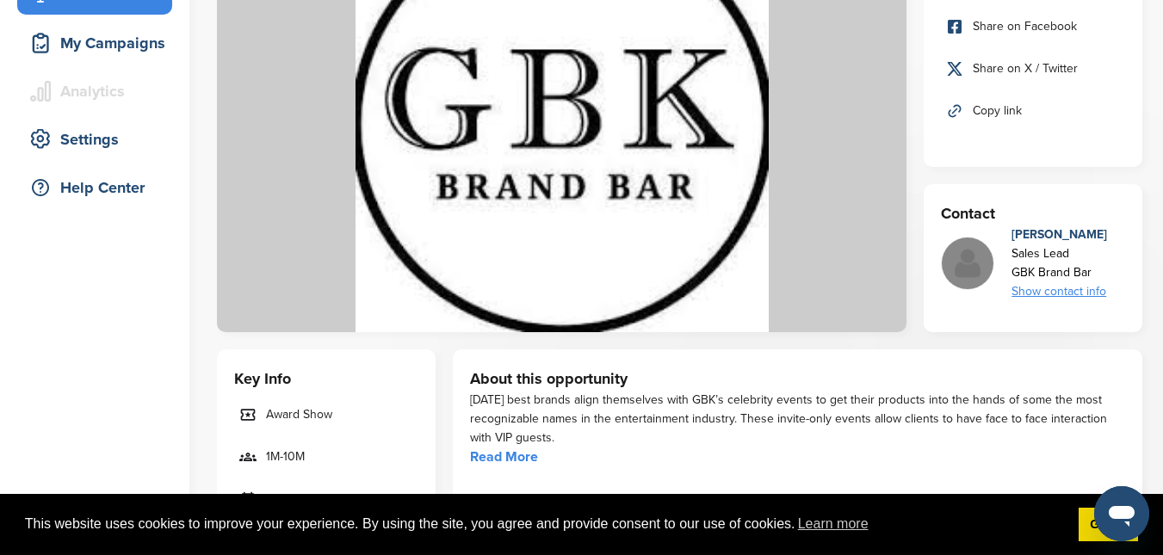
scroll to position [344, 0]
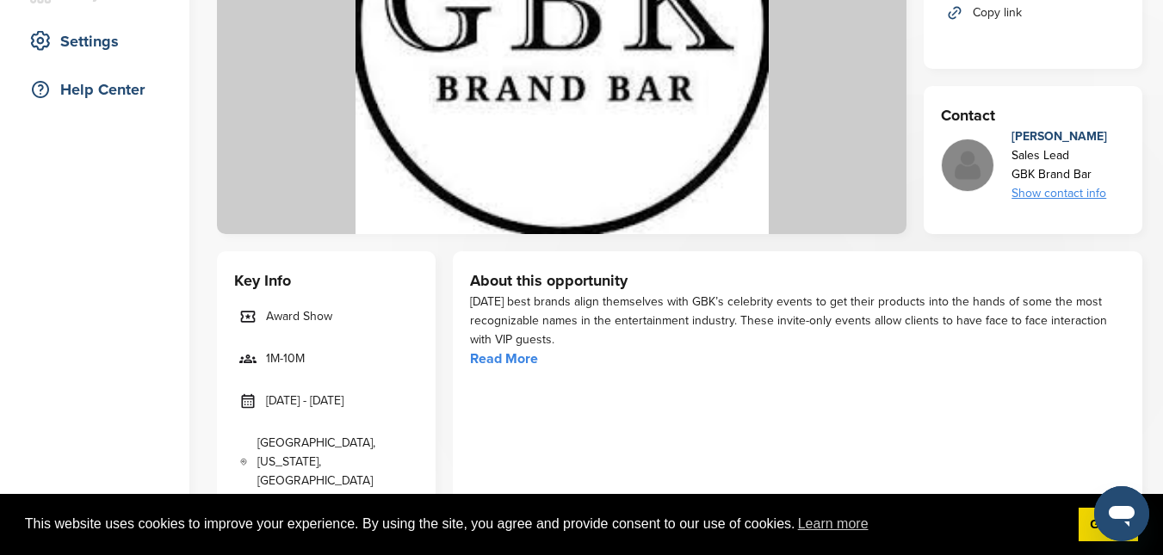
click at [527, 363] on link "Read More" at bounding box center [504, 358] width 68 height 17
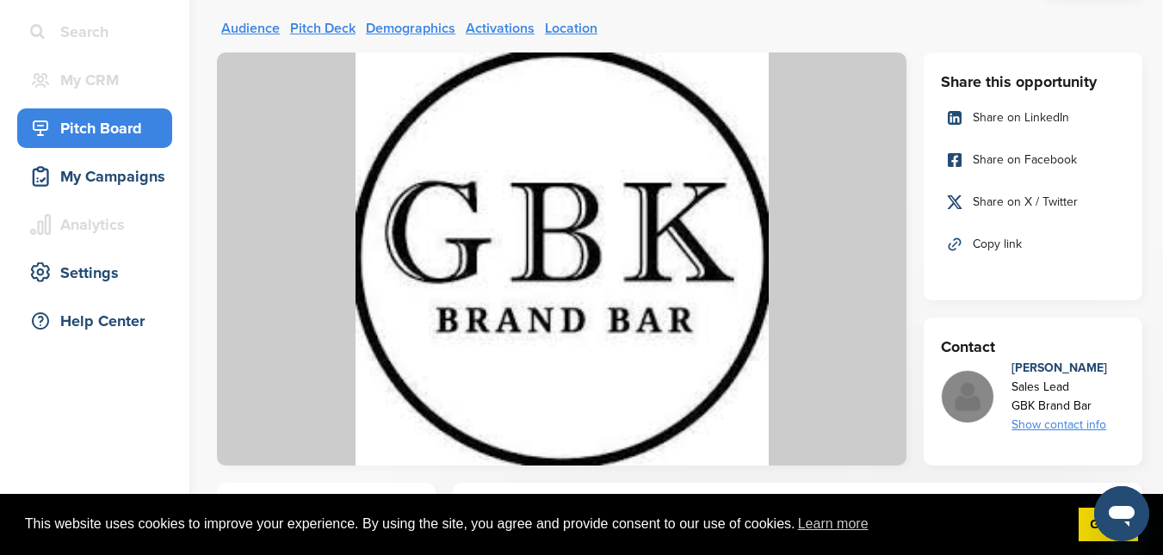
scroll to position [0, 0]
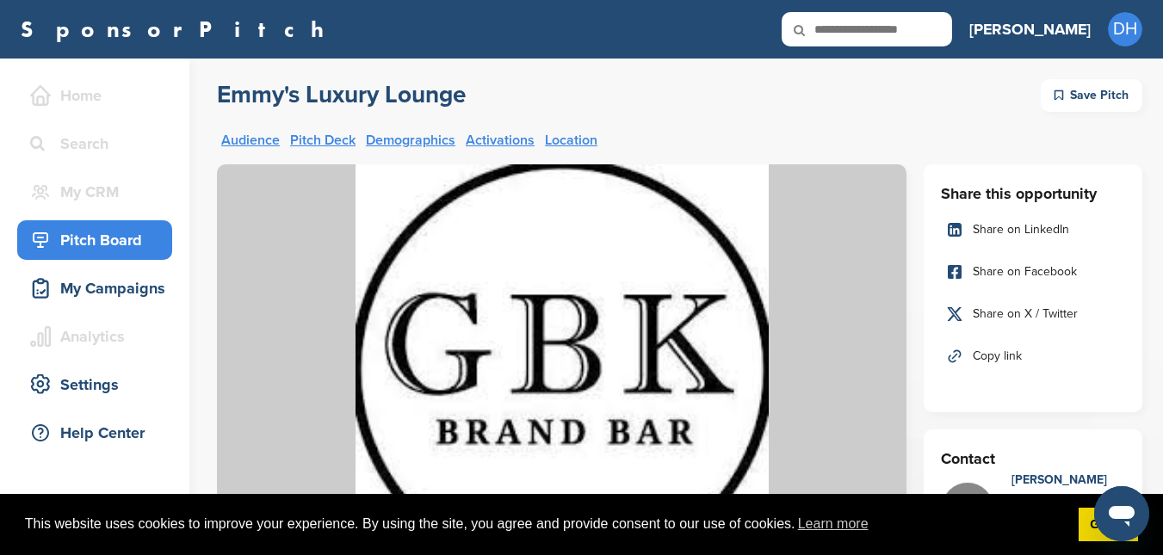
click at [124, 240] on div "Pitch Board" at bounding box center [99, 240] width 146 height 31
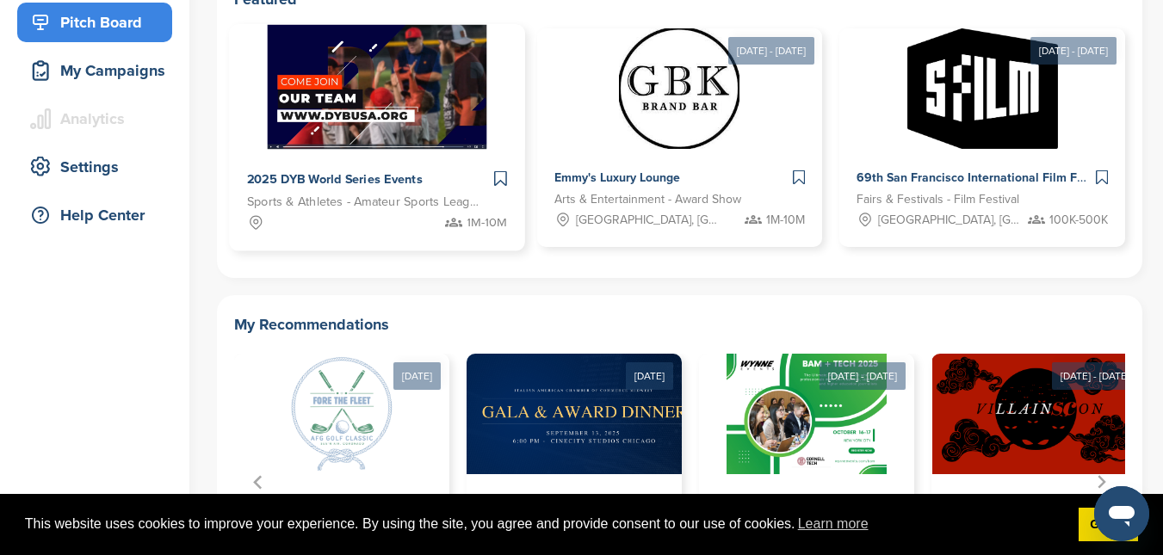
scroll to position [379, 0]
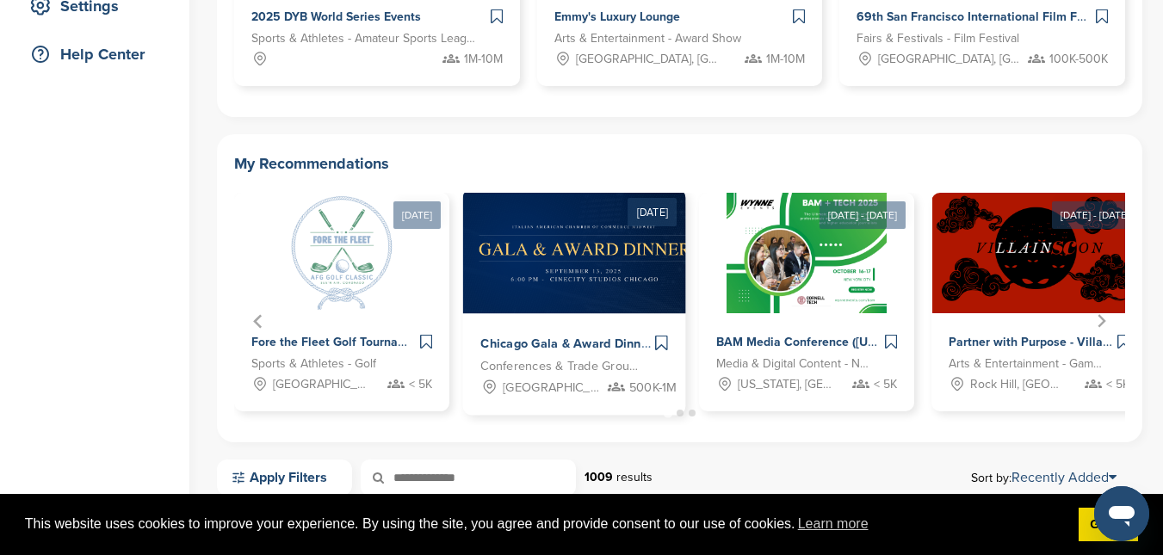
click at [544, 348] on span "Chicago Gala & Award Dinner" at bounding box center [566, 344] width 172 height 15
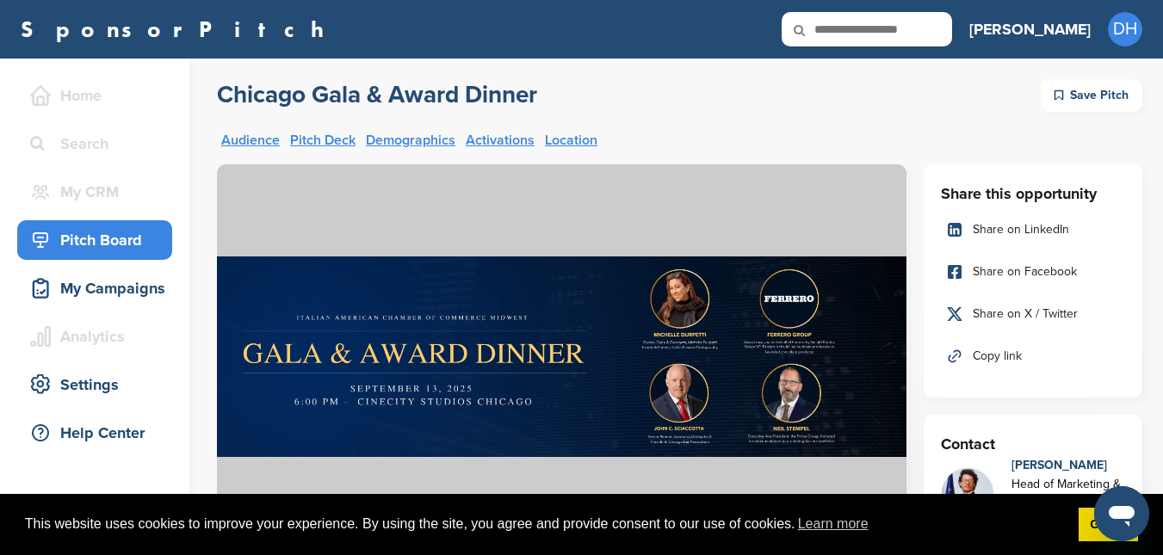
click at [78, 251] on div "Pitch Board" at bounding box center [99, 240] width 146 height 31
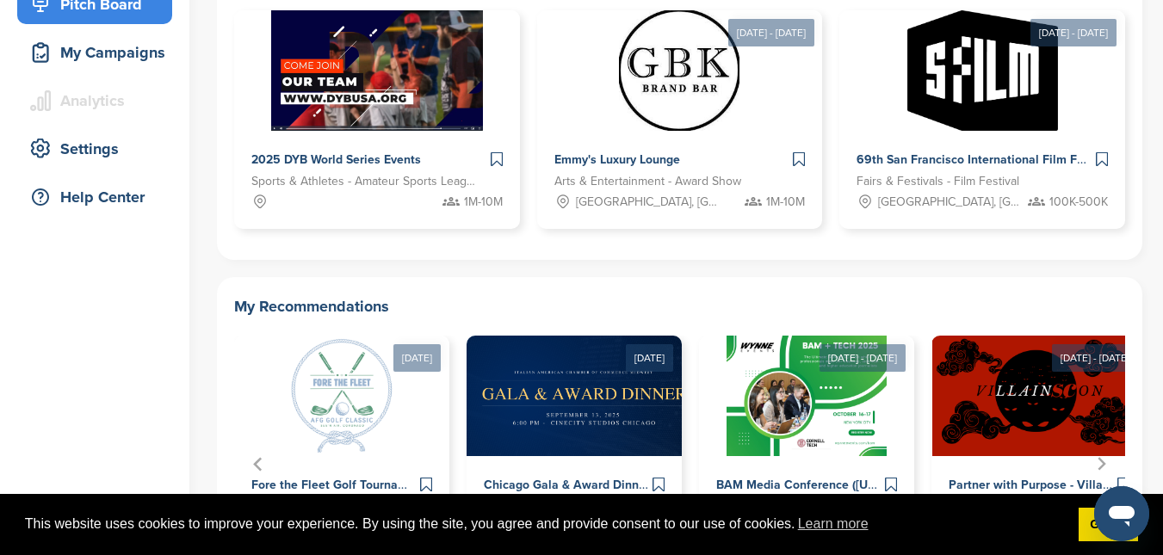
scroll to position [413, 0]
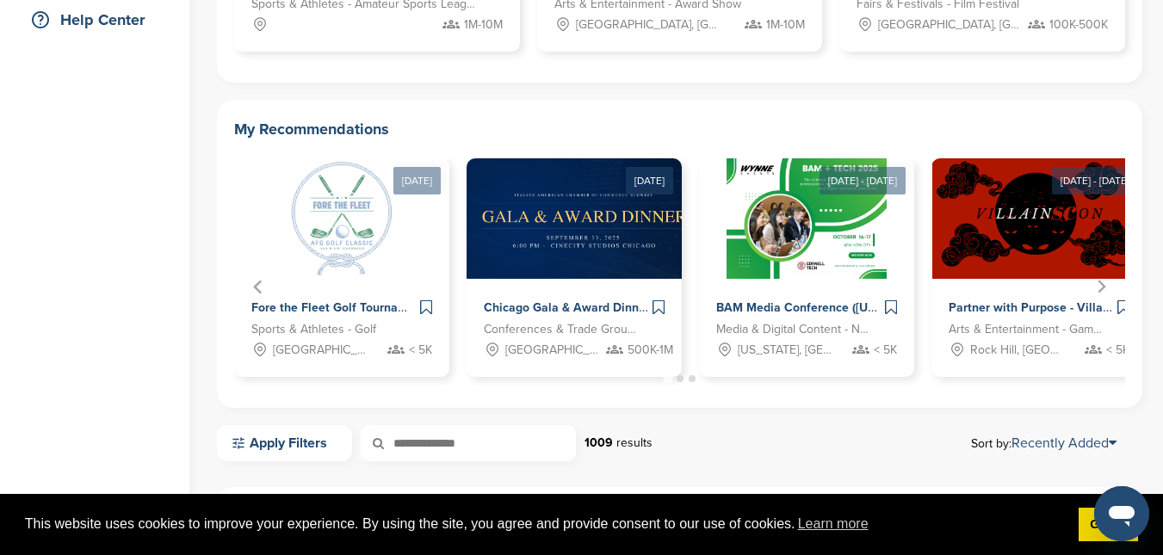
click at [828, 393] on div "My Recommendations Oct 20, 2025 Fore the Fleet Golf Tournament – Supporting Nav…" at bounding box center [680, 254] width 926 height 308
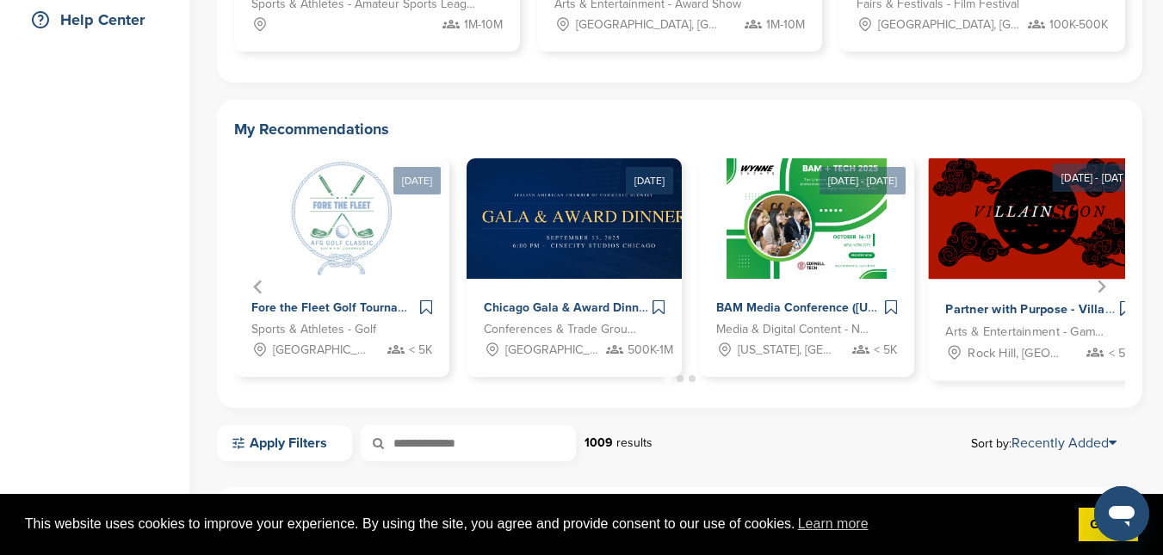
click at [1040, 291] on div "Partner with Purpose - VillainSCon 2025 Arts & Entertainment - Gaming Conventio…" at bounding box center [1039, 331] width 223 height 102
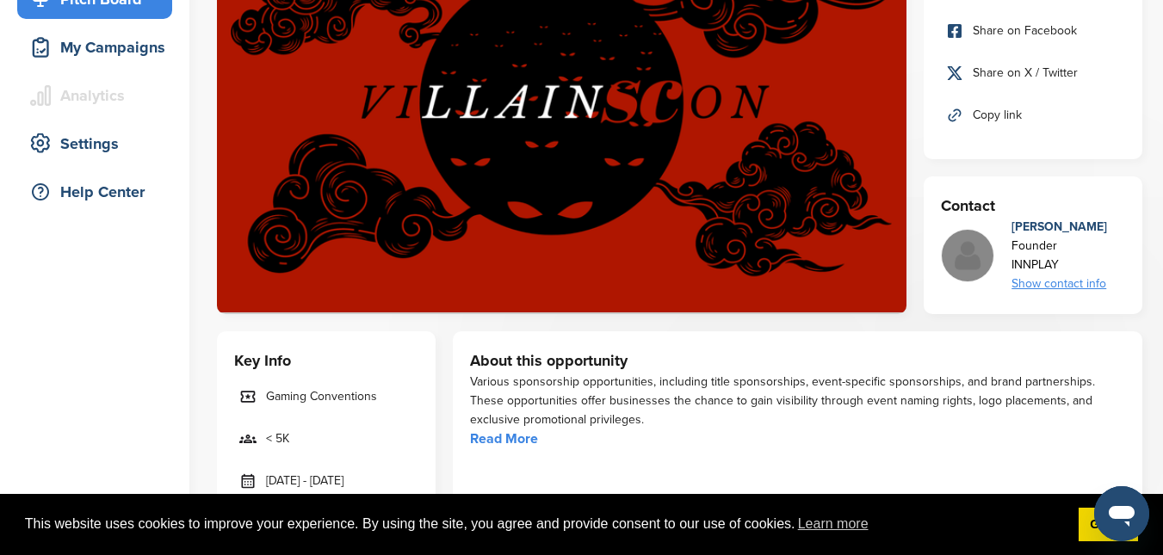
scroll to position [276, 0]
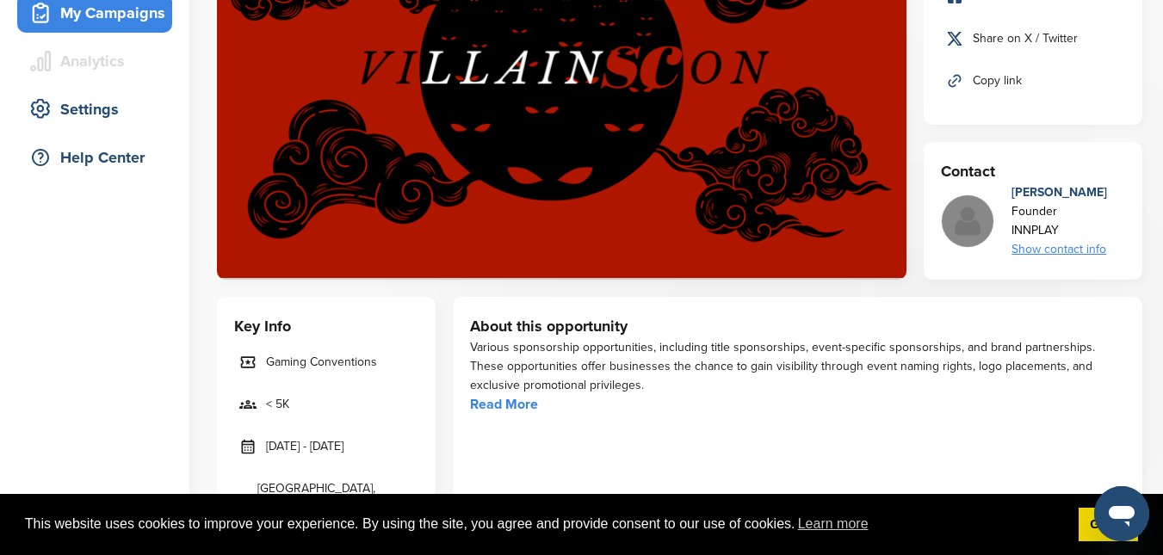
click at [67, 16] on div "My Campaigns" at bounding box center [99, 12] width 146 height 31
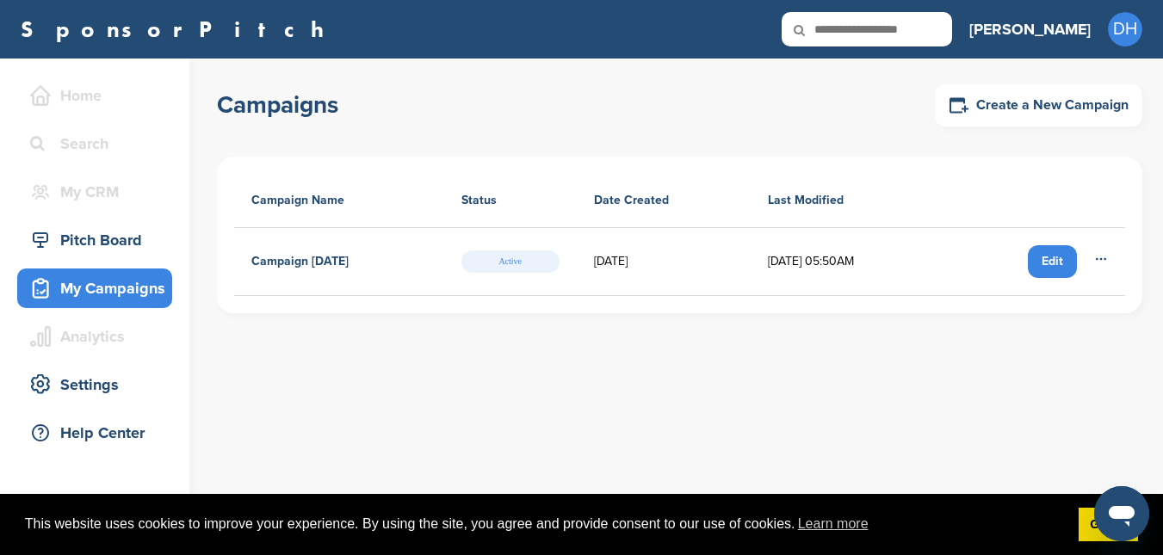
click at [1065, 250] on div "Edit" at bounding box center [1052, 261] width 49 height 33
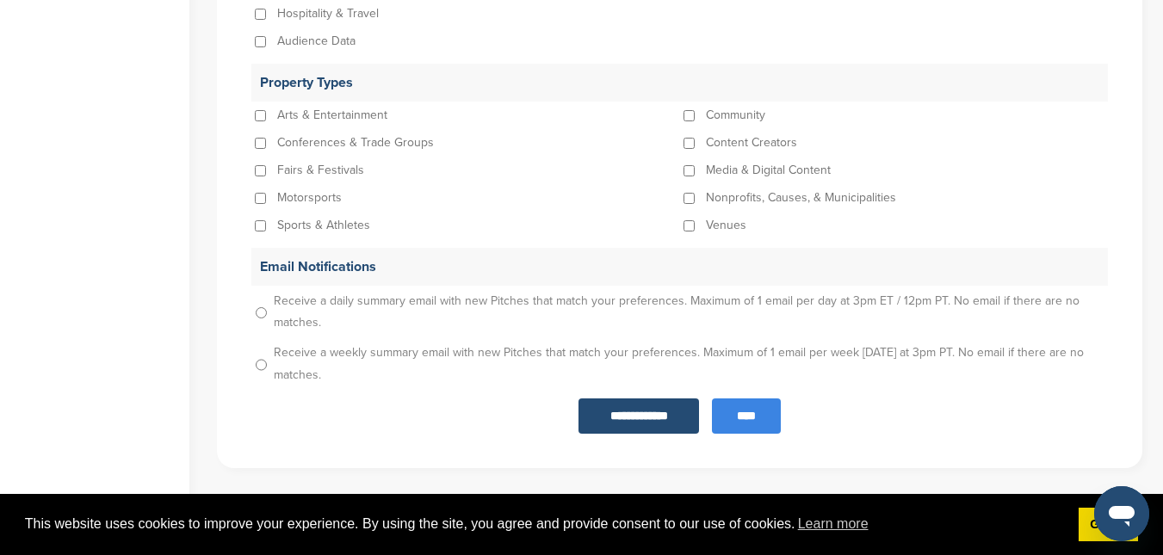
scroll to position [1860, 0]
click at [638, 411] on input "**********" at bounding box center [639, 417] width 121 height 35
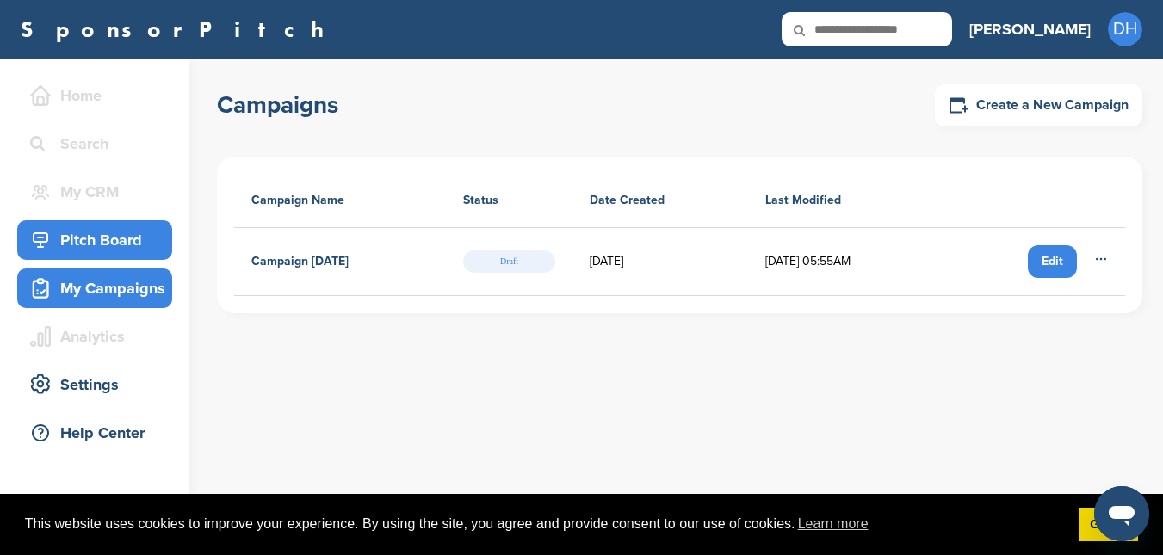
click at [117, 247] on div "Pitch Board" at bounding box center [99, 240] width 146 height 31
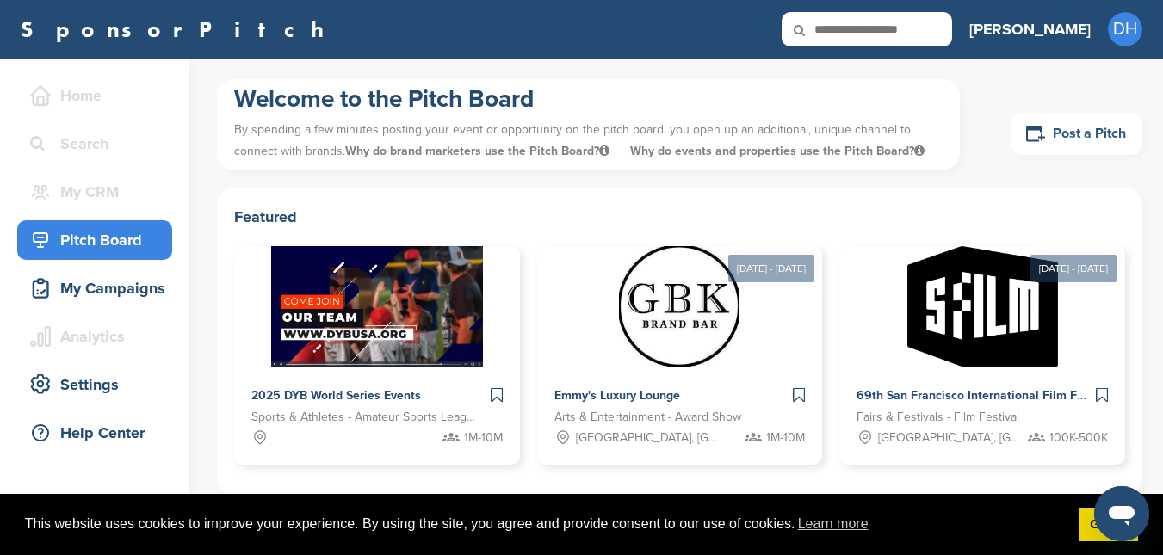
click at [1110, 140] on link "Post a Pitch" at bounding box center [1077, 134] width 131 height 42
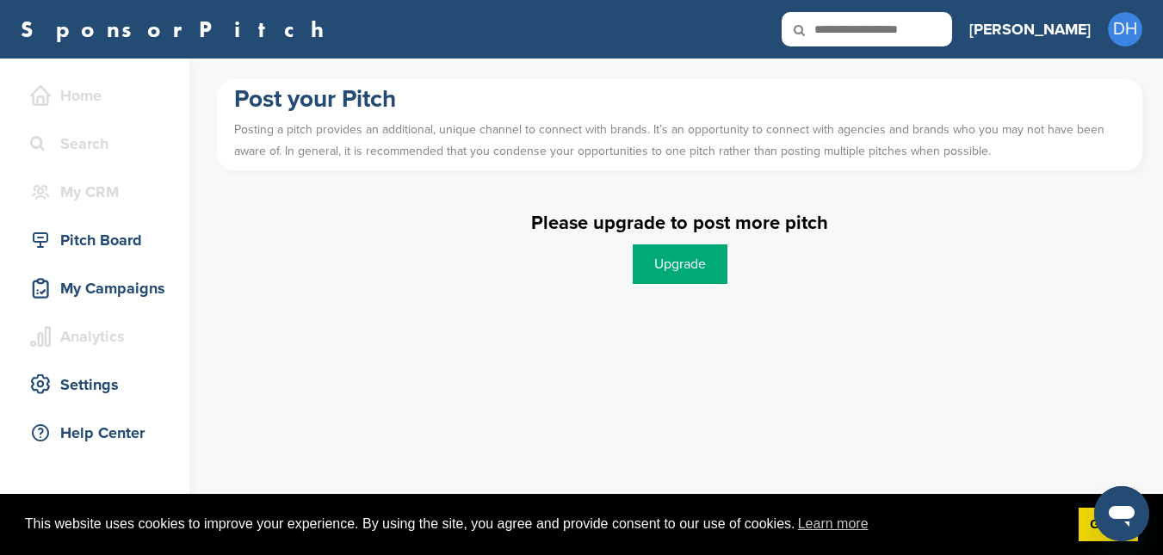
click at [697, 244] on div "Please upgrade to post more pitch Upgrade" at bounding box center [680, 249] width 926 height 71
click at [698, 252] on link "Upgrade" at bounding box center [680, 265] width 95 height 40
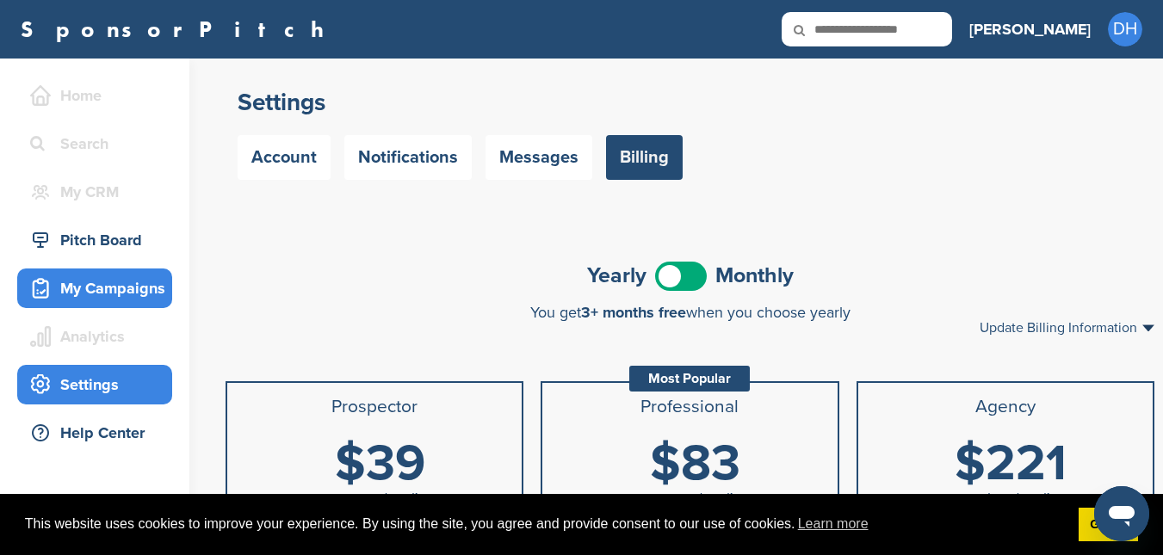
click at [121, 296] on div "My Campaigns" at bounding box center [99, 288] width 146 height 31
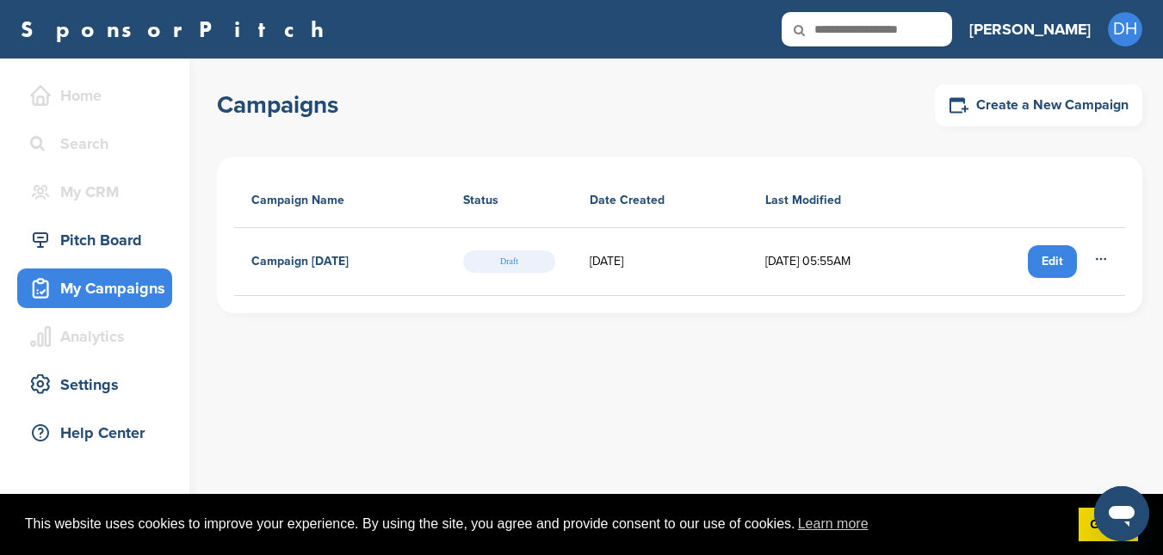
click at [1059, 258] on div "Edit" at bounding box center [1052, 261] width 49 height 33
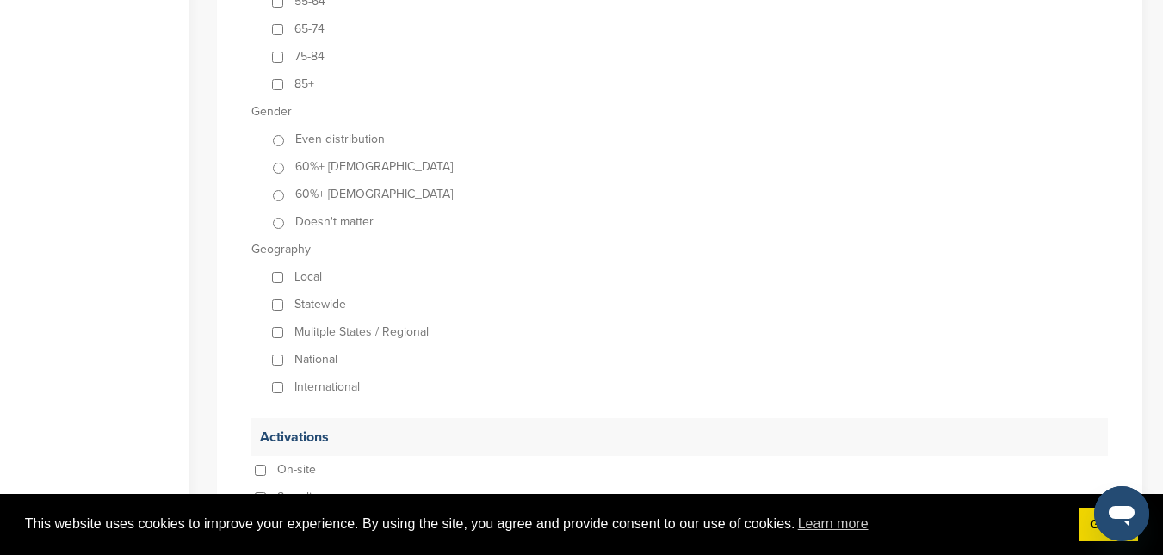
scroll to position [1465, 0]
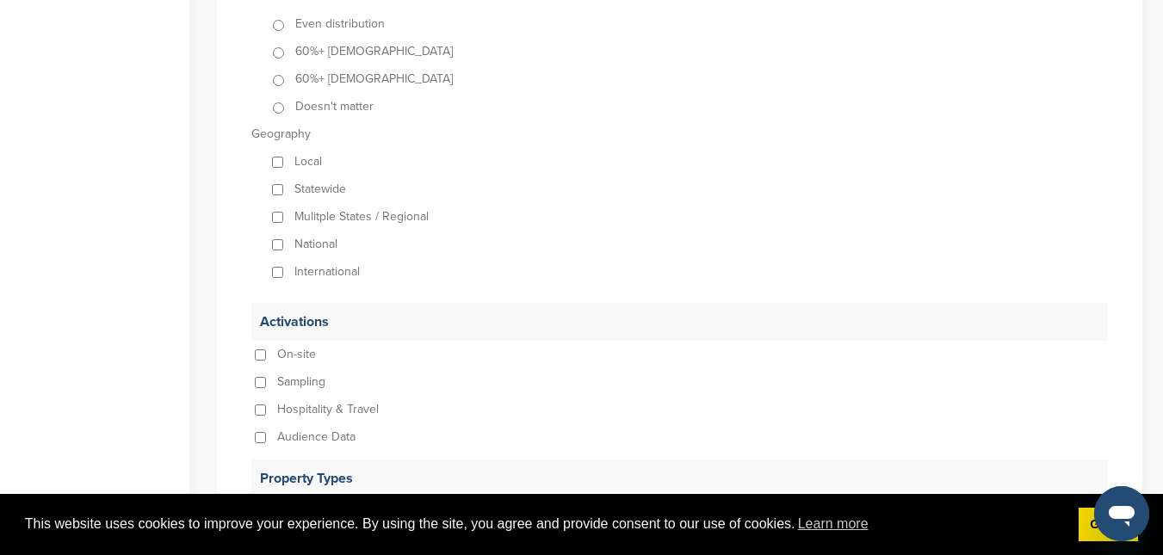
click at [271, 165] on div "Local" at bounding box center [689, 162] width 840 height 28
click at [275, 156] on div "Local" at bounding box center [689, 162] width 840 height 28
click at [276, 226] on div "Mulitple States / Regional" at bounding box center [689, 217] width 840 height 28
click at [281, 206] on div "Mulitple States / Regional" at bounding box center [689, 217] width 840 height 28
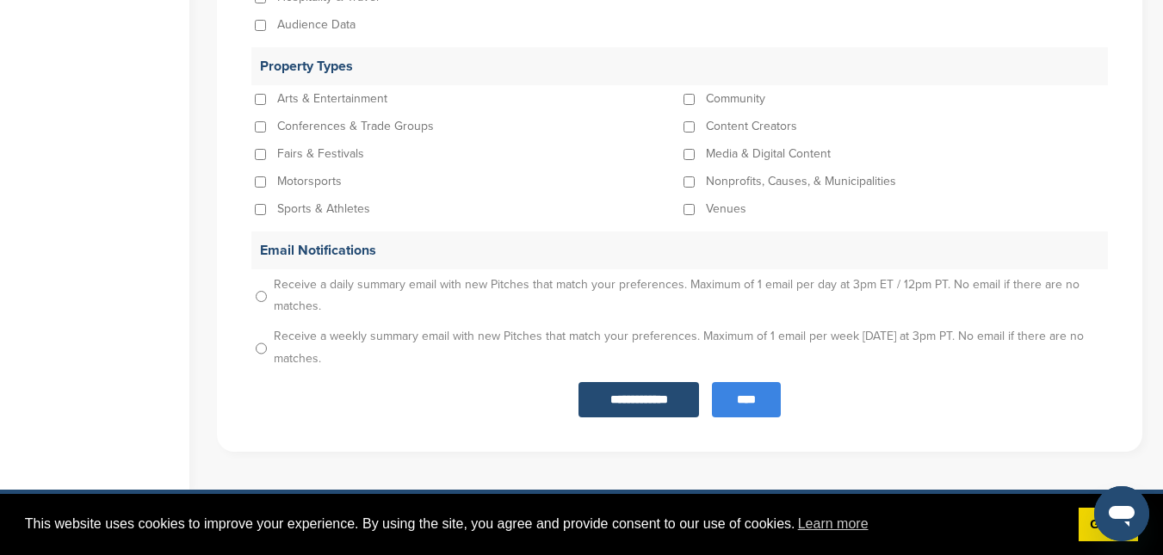
scroll to position [1946, 0]
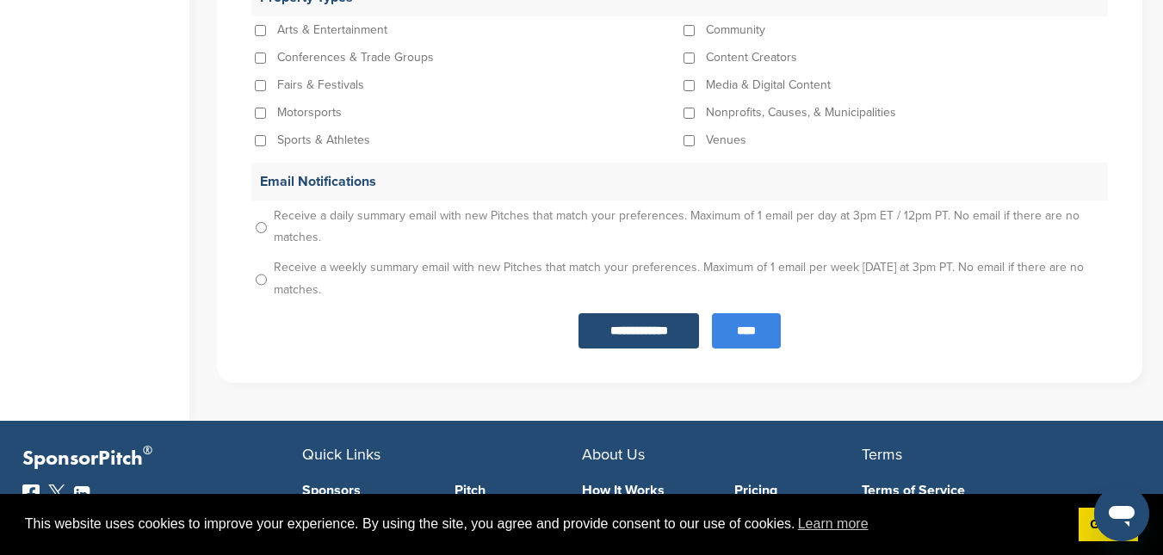
click at [754, 337] on input "****" at bounding box center [746, 330] width 69 height 35
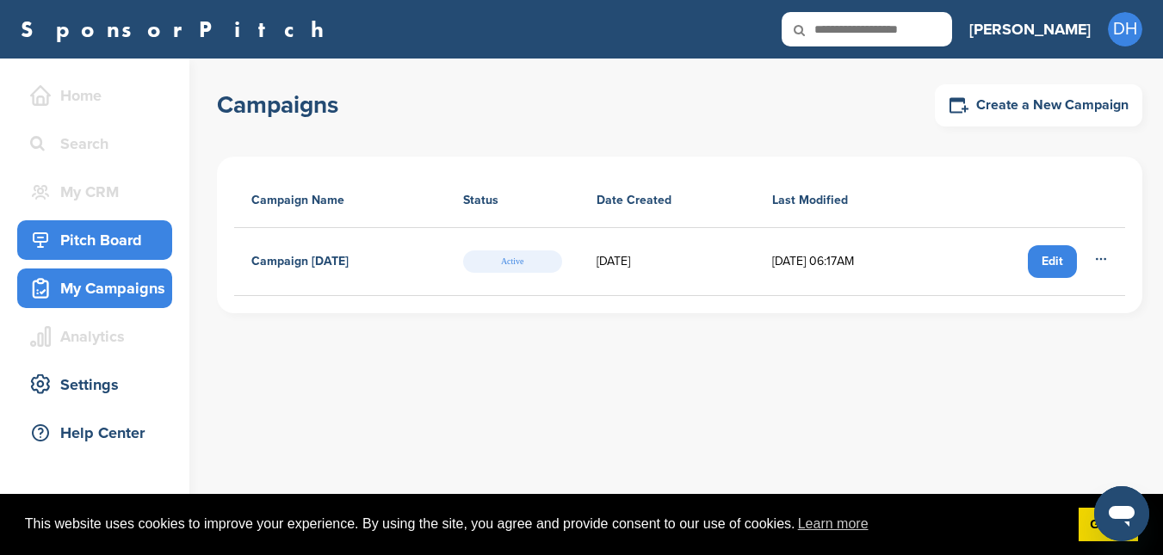
click at [91, 237] on div "Pitch Board" at bounding box center [99, 240] width 146 height 31
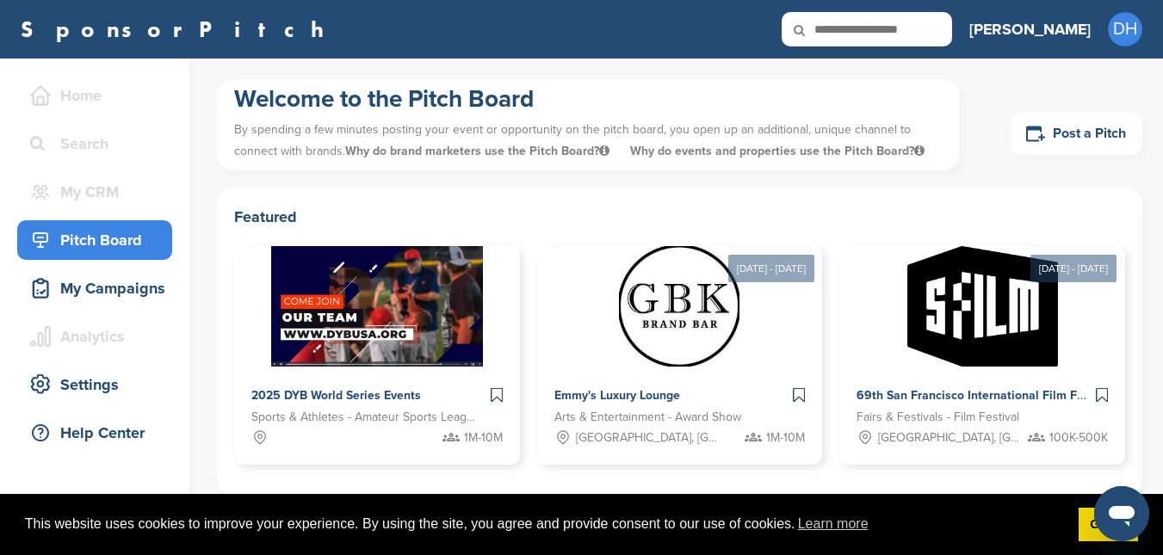
click at [512, 127] on p "By spending a few minutes posting your event or opportunity on the pitch board,…" at bounding box center [588, 141] width 709 height 52
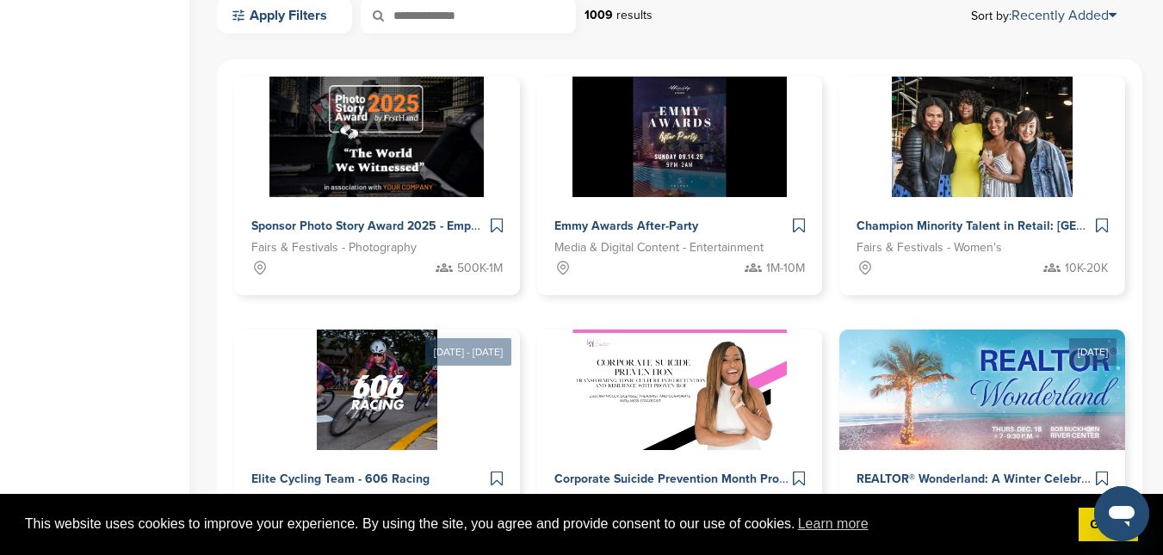
scroll to position [813, 0]
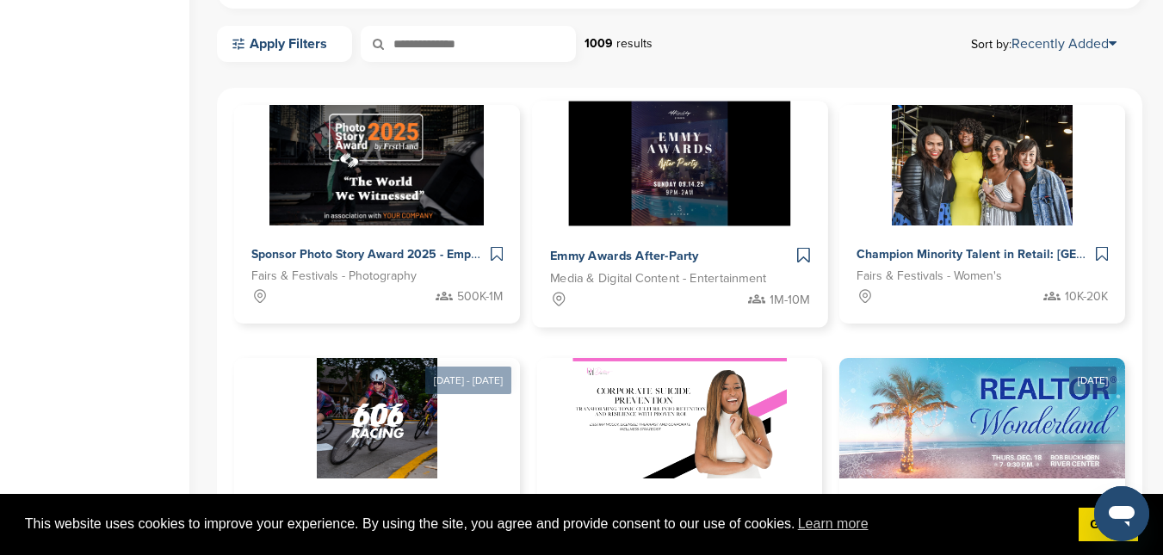
click at [581, 213] on img at bounding box center [680, 164] width 222 height 125
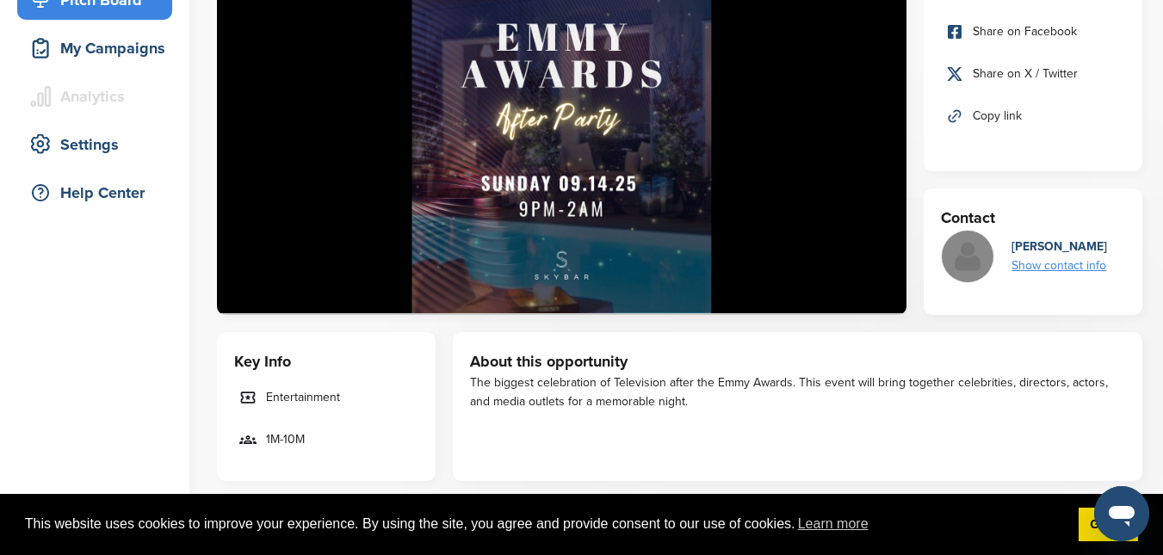
scroll to position [206, 0]
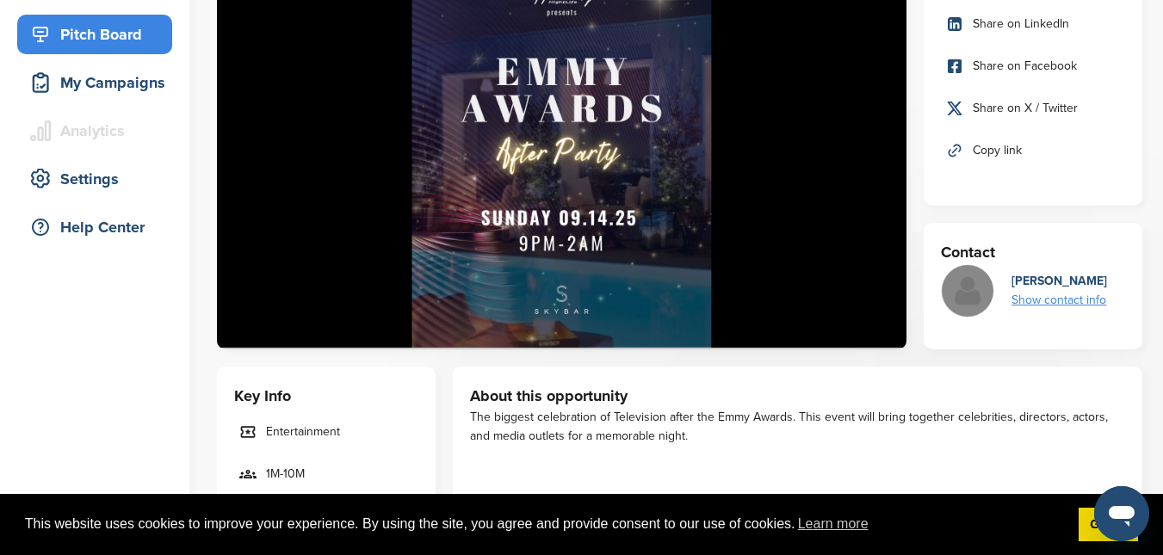
click at [1098, 306] on div "Show contact info" at bounding box center [1060, 300] width 96 height 19
click at [1101, 350] on img at bounding box center [1097, 345] width 12 height 12
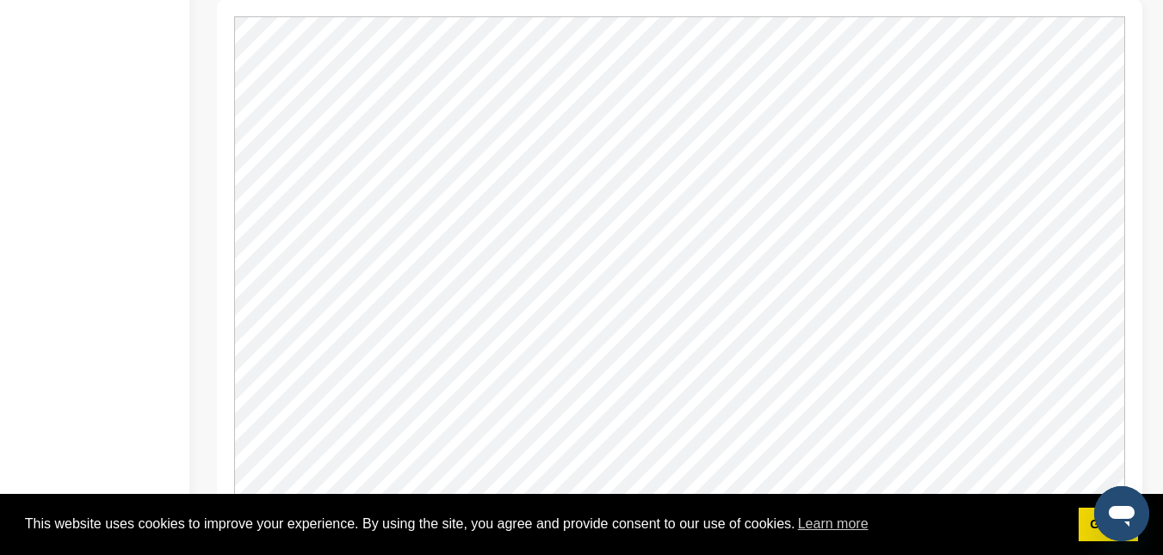
scroll to position [1239, 0]
click at [1112, 466] on div at bounding box center [680, 155] width 926 height 657
click at [1128, 466] on div at bounding box center [680, 155] width 926 height 657
click at [1130, 466] on div at bounding box center [680, 155] width 926 height 657
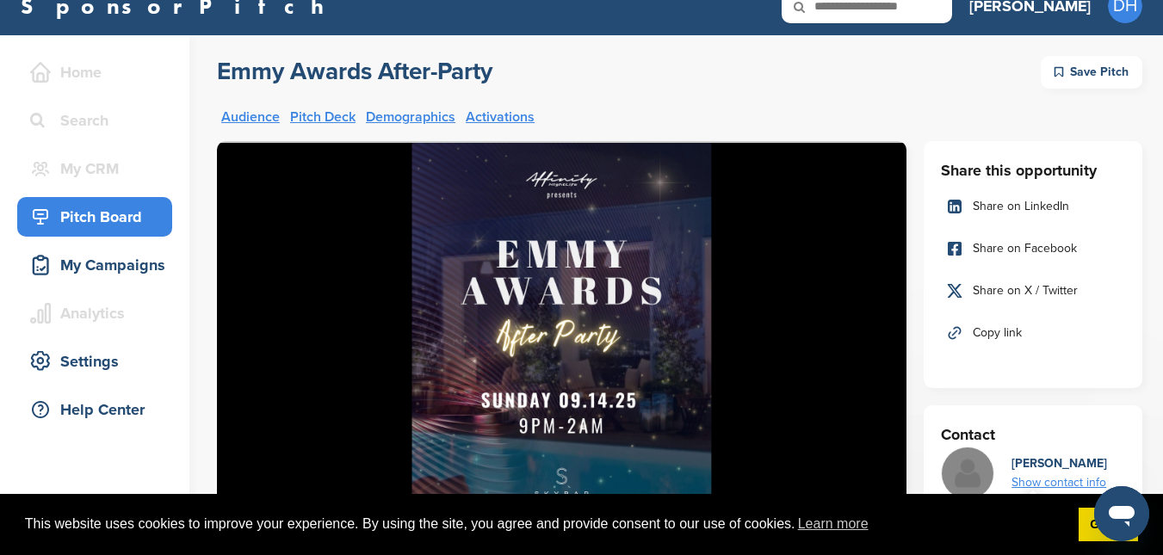
scroll to position [0, 0]
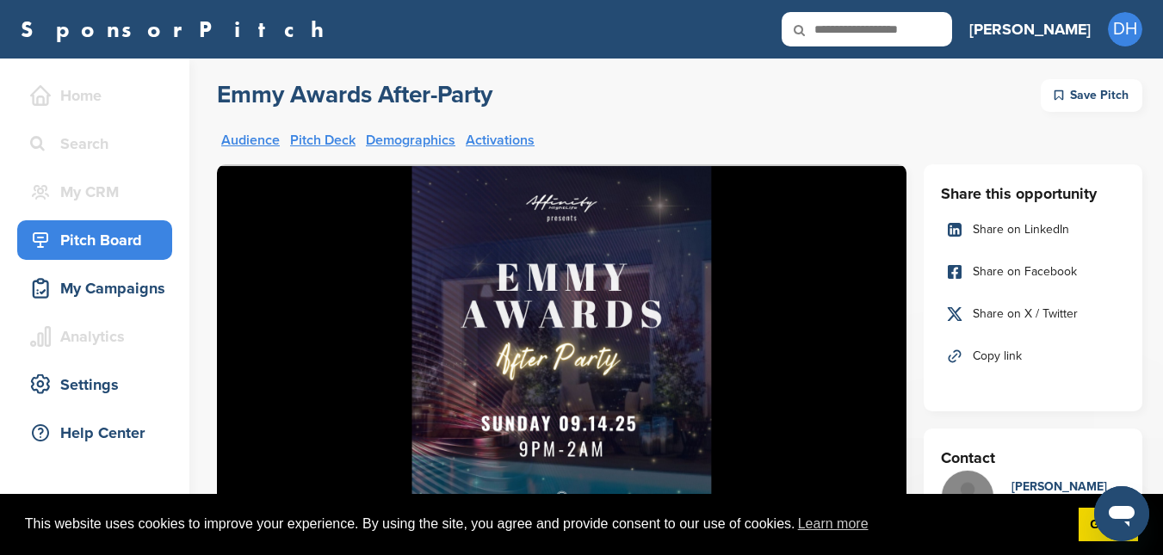
click at [272, 138] on link "Audience" at bounding box center [250, 140] width 59 height 14
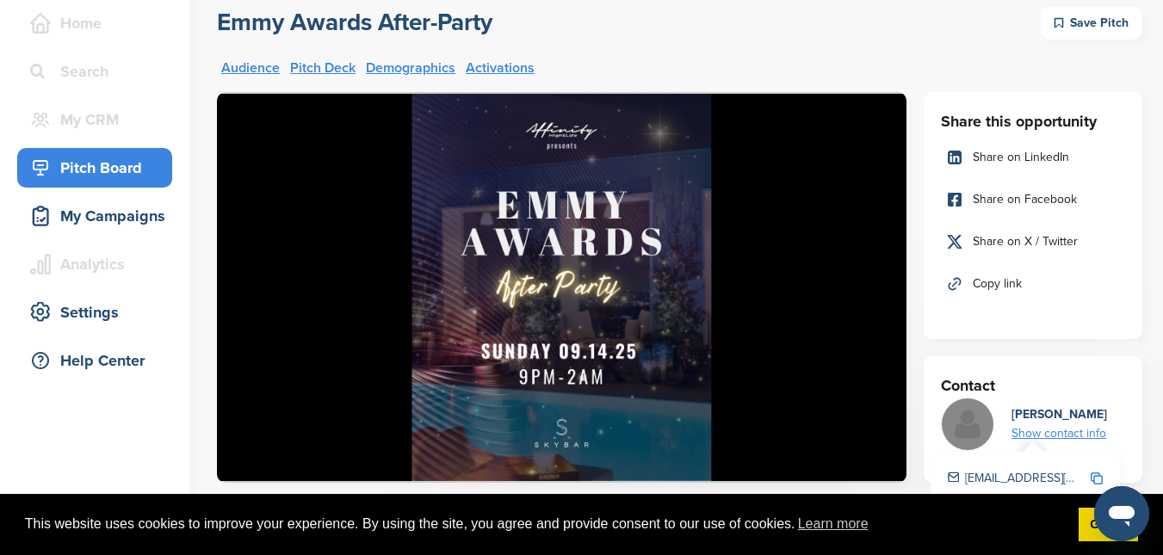
scroll to position [10, 0]
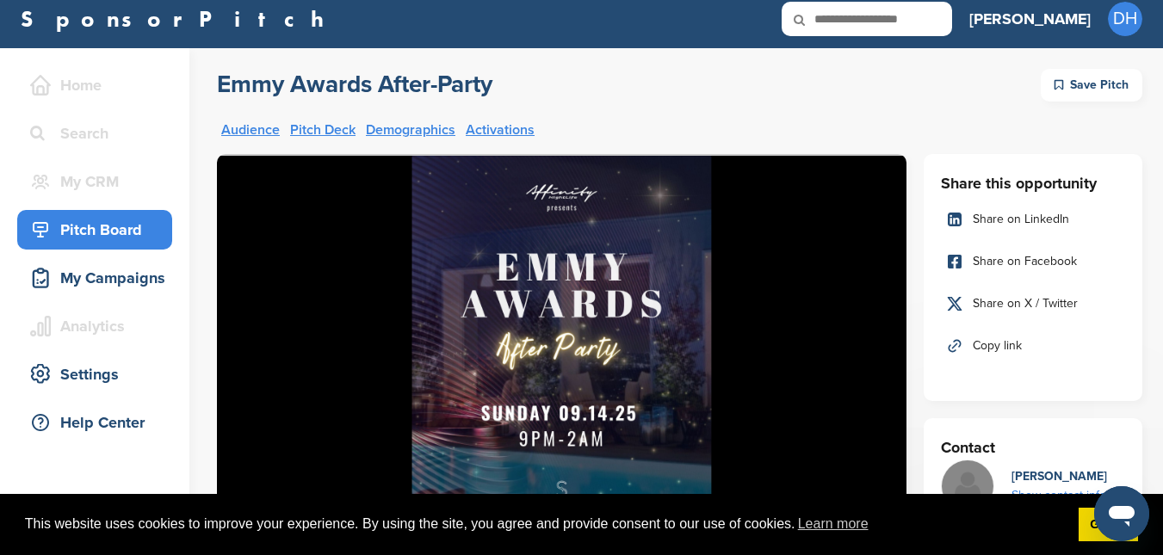
click at [339, 126] on link "Pitch Deck" at bounding box center [322, 130] width 65 height 14
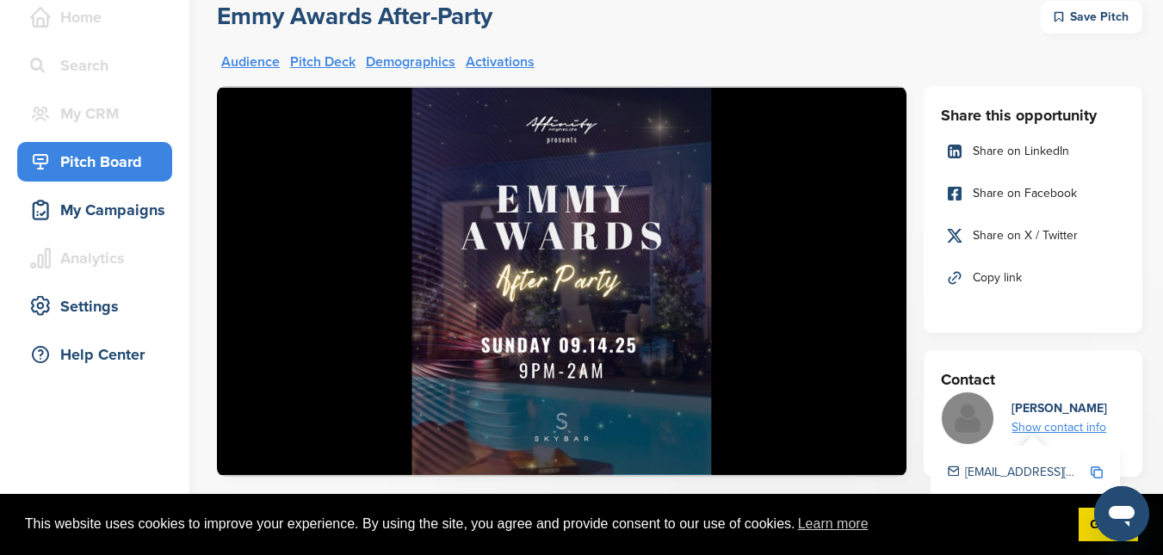
scroll to position [0, 0]
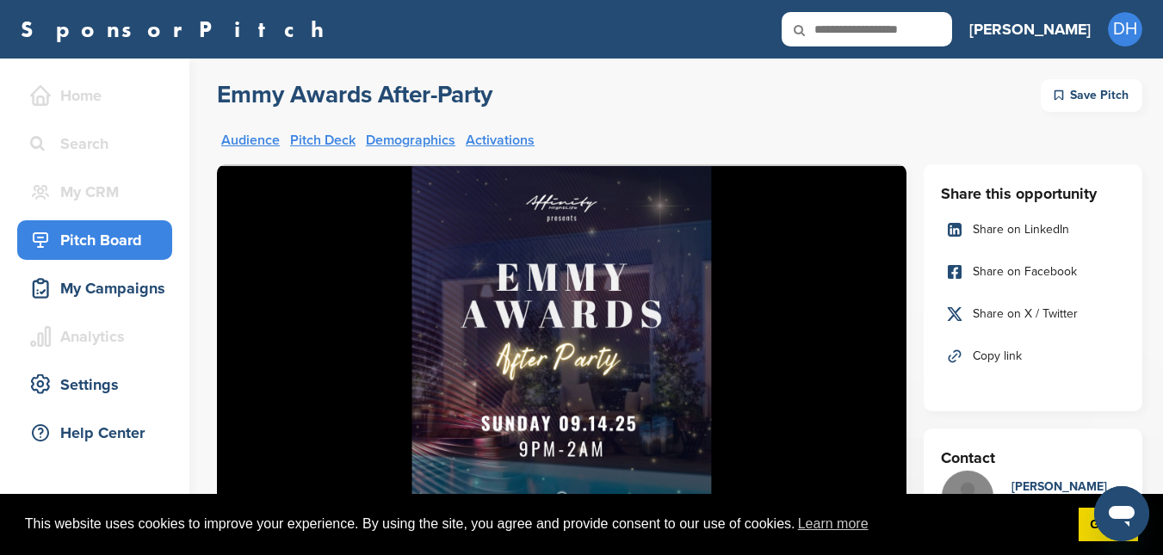
click at [1068, 98] on div "Save Pitch" at bounding box center [1092, 95] width 102 height 33
click at [98, 240] on div "Pitch Board" at bounding box center [99, 240] width 146 height 31
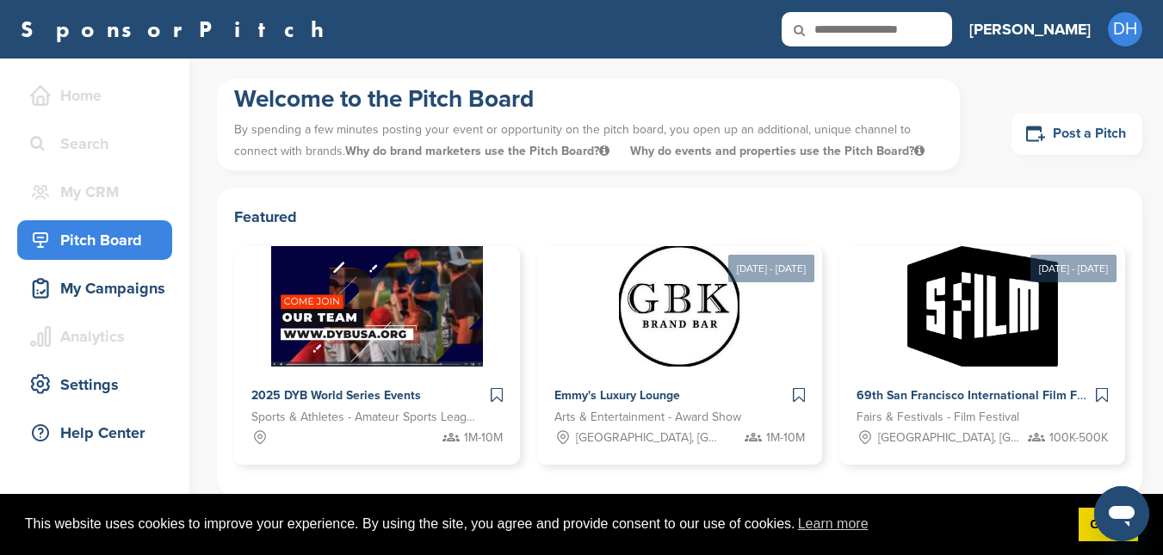
click at [1073, 141] on link "Post a Pitch" at bounding box center [1077, 134] width 131 height 42
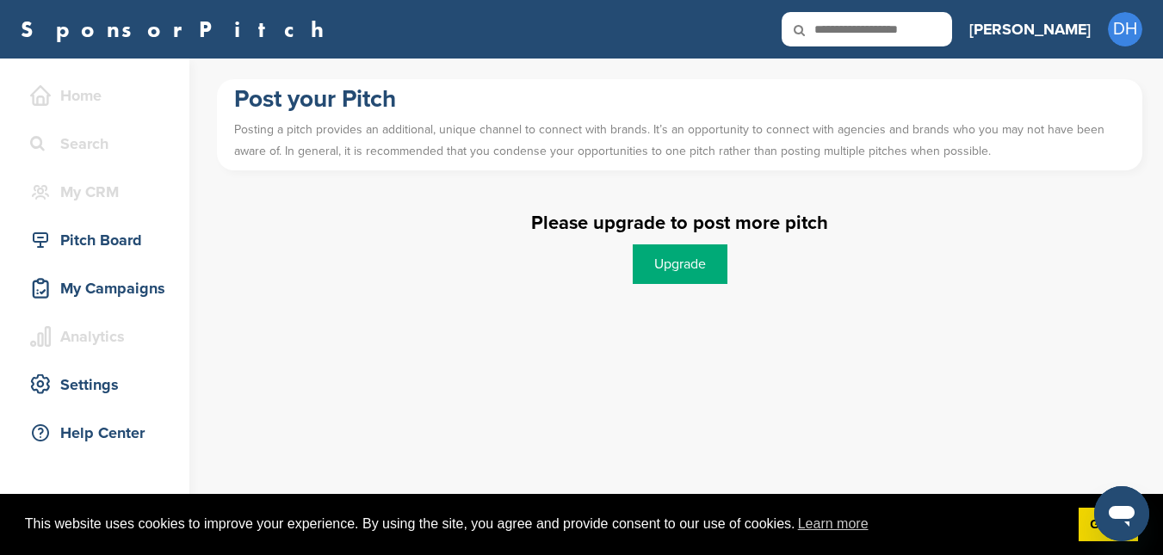
click at [657, 268] on link "Upgrade" at bounding box center [680, 265] width 95 height 40
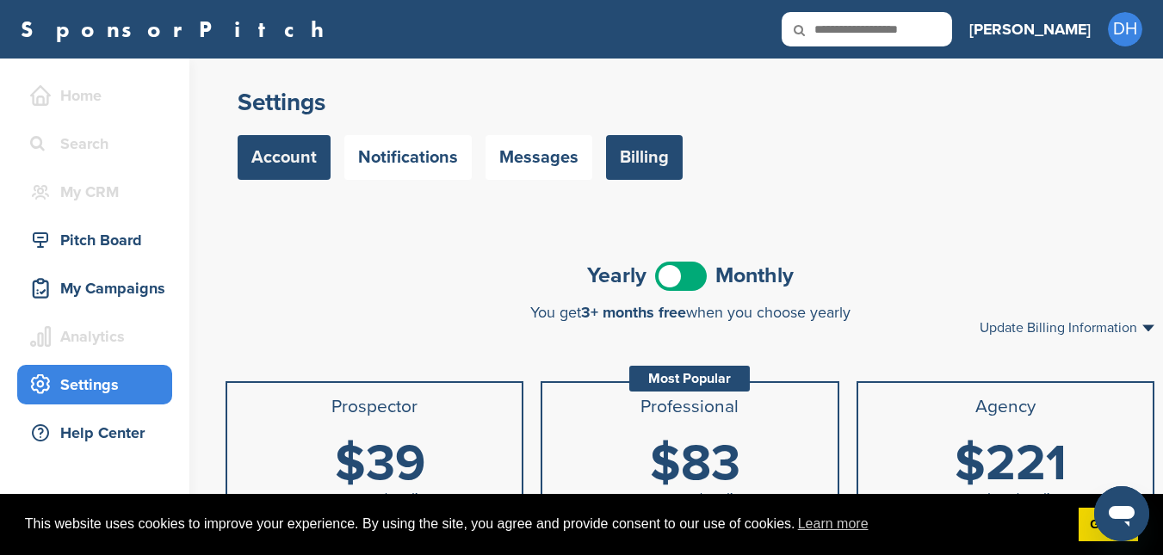
click at [294, 162] on link "Account" at bounding box center [284, 157] width 93 height 45
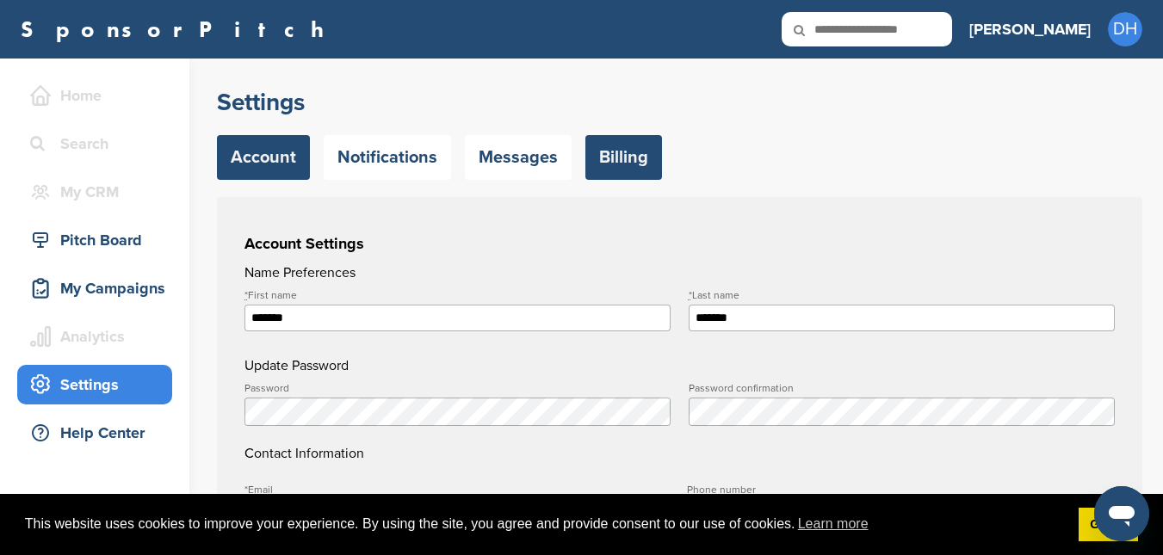
click at [623, 147] on link "Billing" at bounding box center [624, 157] width 77 height 45
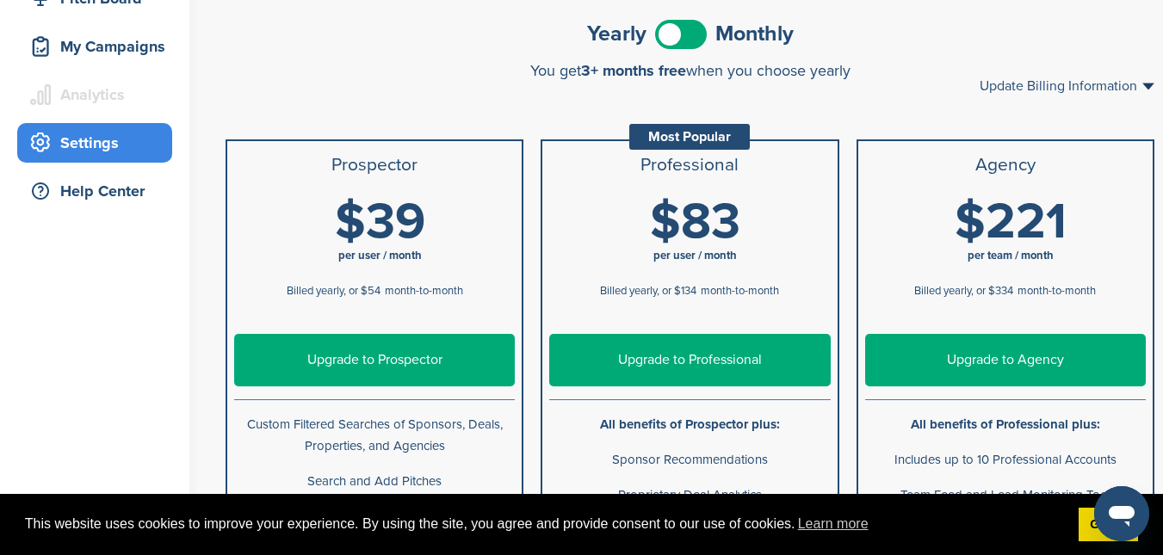
scroll to position [241, 0]
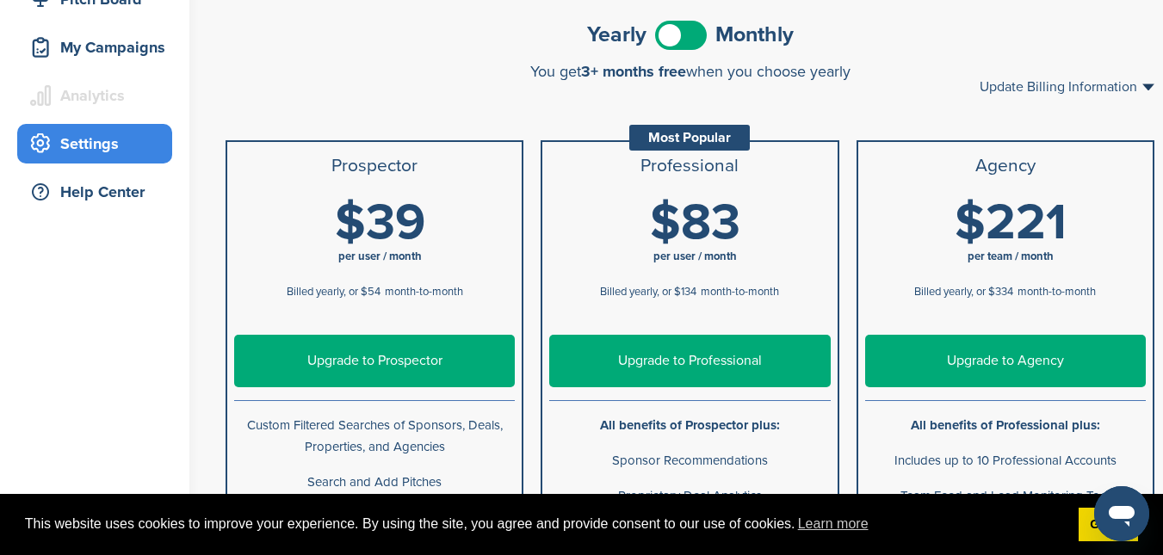
click at [393, 357] on link "Upgrade to Prospector" at bounding box center [374, 361] width 281 height 53
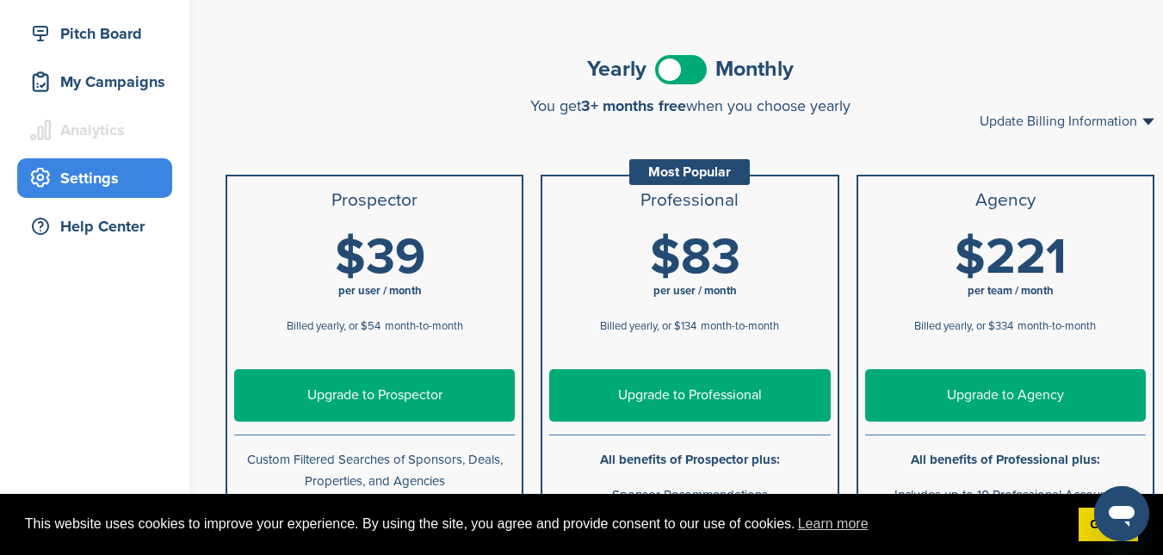
scroll to position [172, 0]
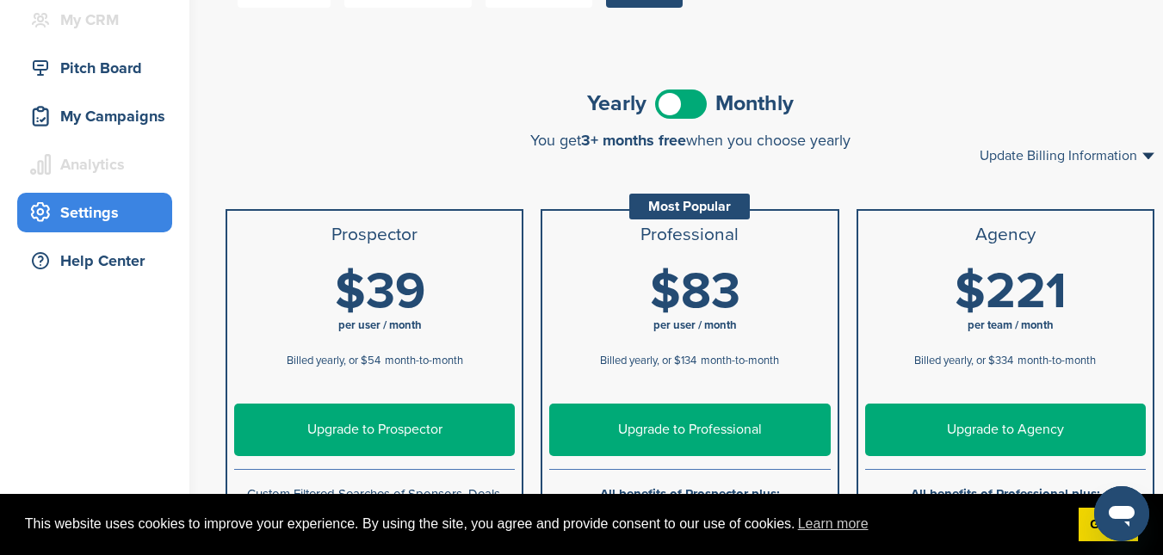
click at [691, 100] on span at bounding box center [681, 104] width 52 height 29
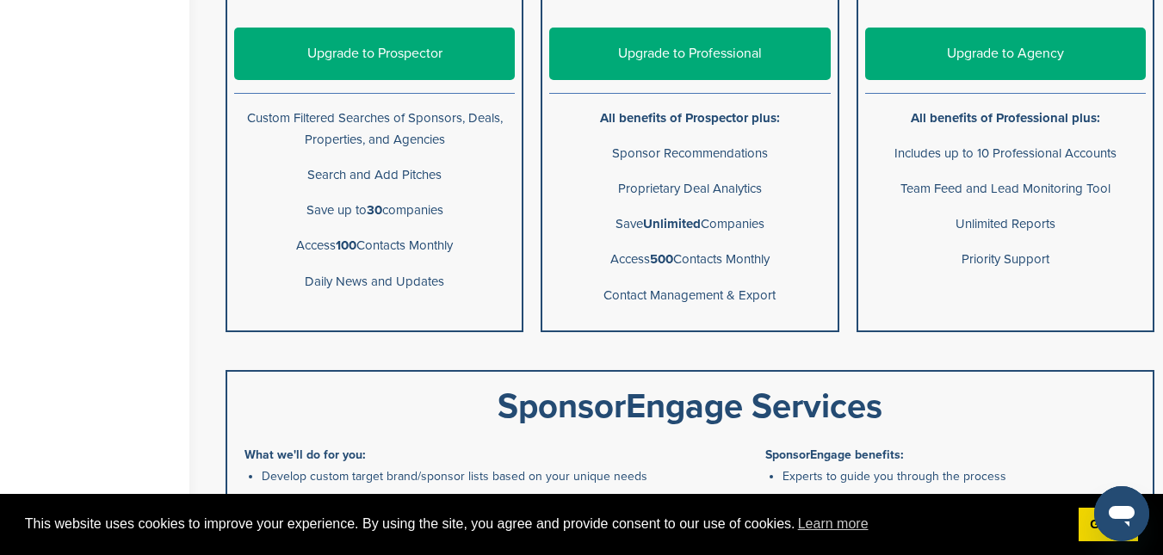
scroll to position [551, 0]
